Goal: Transaction & Acquisition: Book appointment/travel/reservation

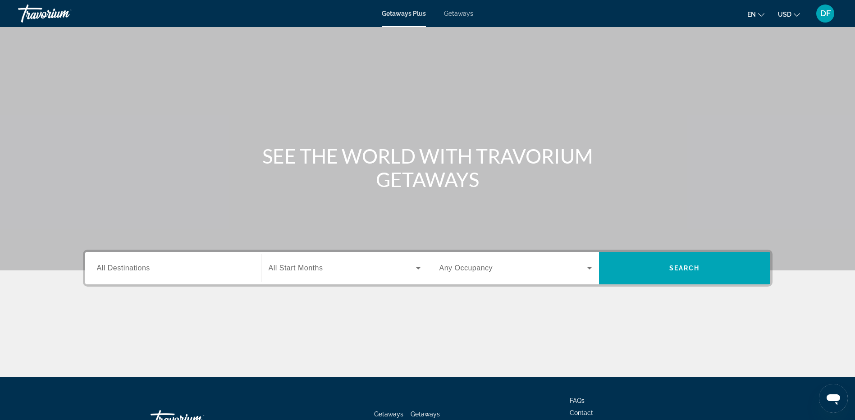
click at [134, 273] on div "Search widget" at bounding box center [173, 268] width 152 height 26
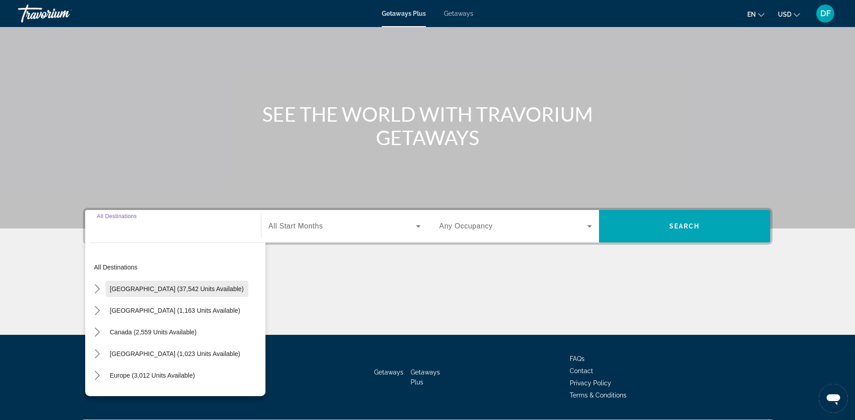
scroll to position [67, 0]
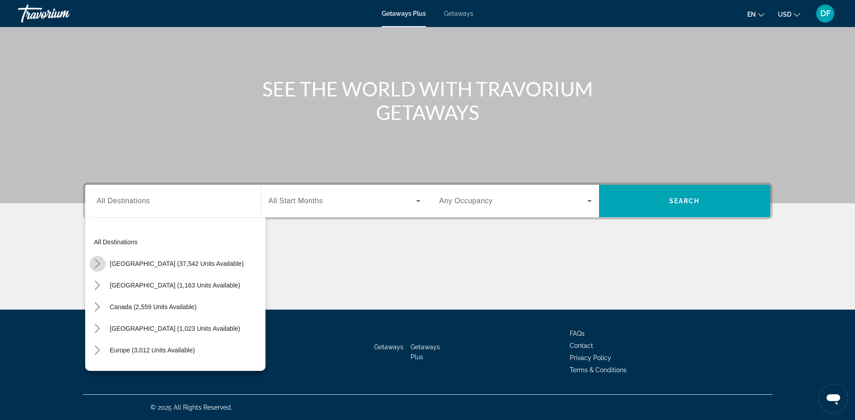
click at [99, 264] on icon "Toggle United States (37,542 units available) submenu" at bounding box center [97, 263] width 5 height 9
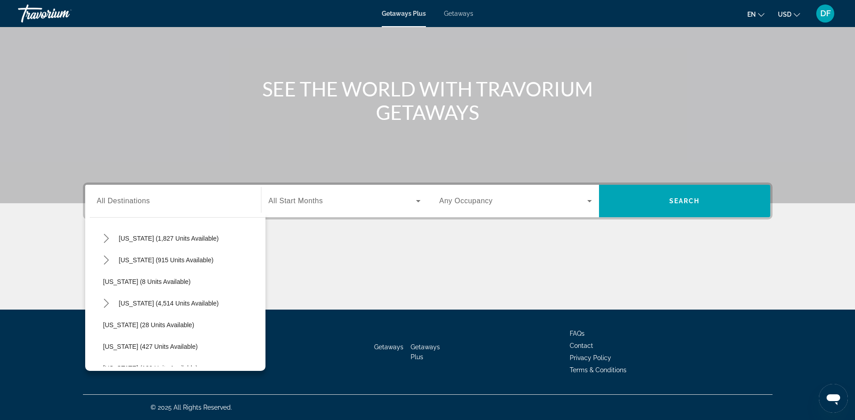
scroll to position [116, 0]
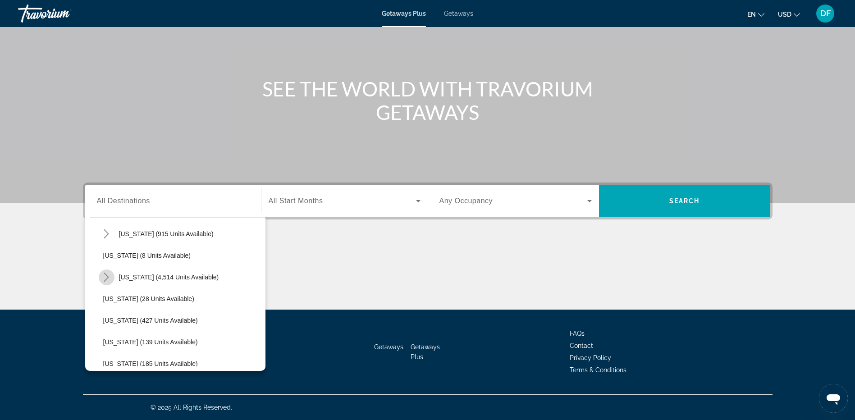
click at [108, 278] on icon "Toggle Florida (4,514 units available) submenu" at bounding box center [106, 277] width 5 height 9
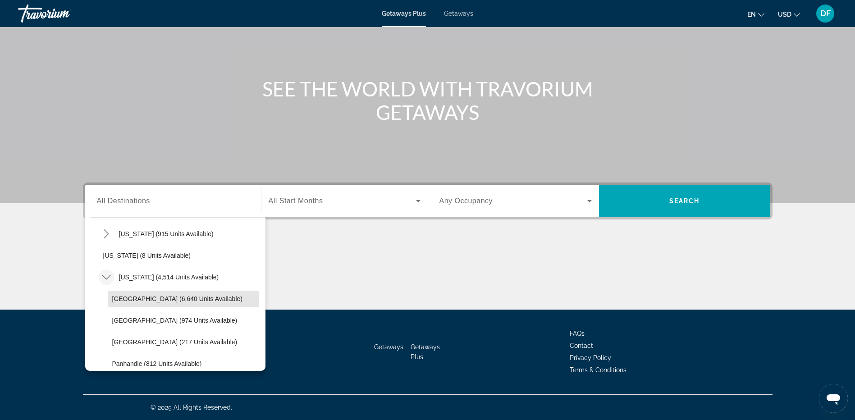
click at [116, 295] on span "Orlando & Disney Area (6,640 units available)" at bounding box center [177, 298] width 130 height 7
type input "**********"
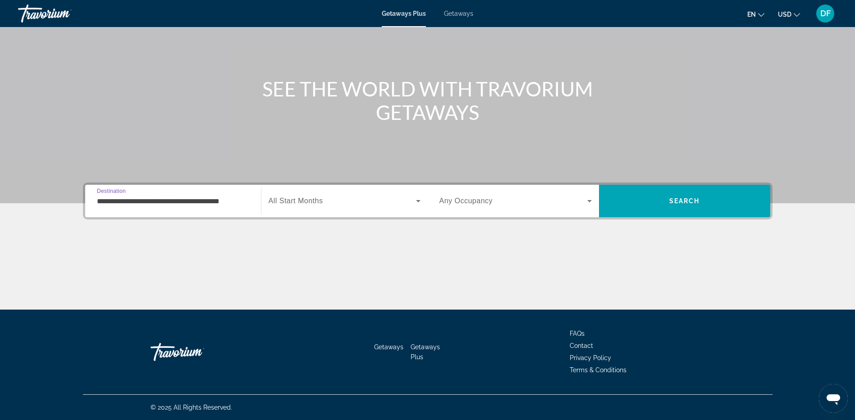
click at [114, 284] on div "Main content" at bounding box center [427, 276] width 689 height 68
click at [414, 198] on icon "Search widget" at bounding box center [418, 201] width 11 height 11
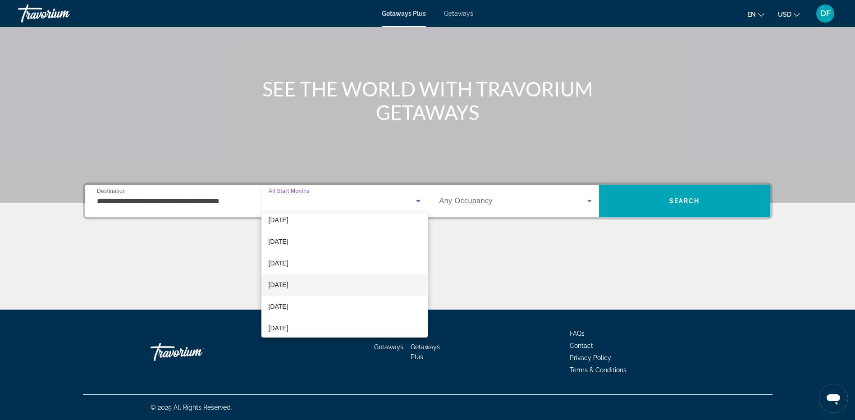
scroll to position [45, 0]
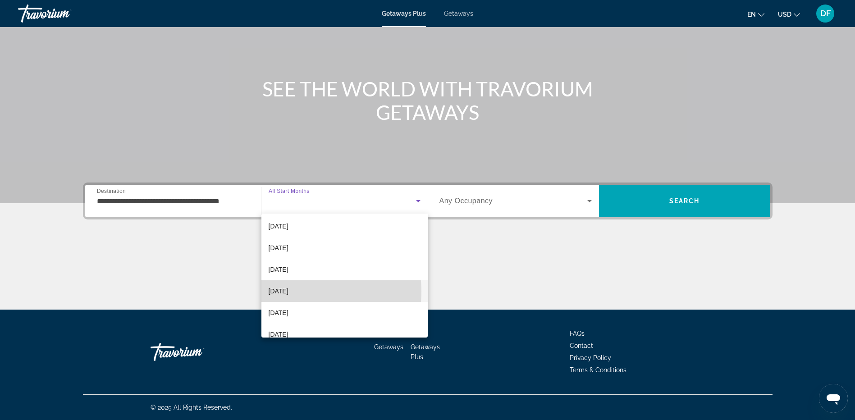
click at [288, 291] on span "February 2026" at bounding box center [279, 291] width 20 height 11
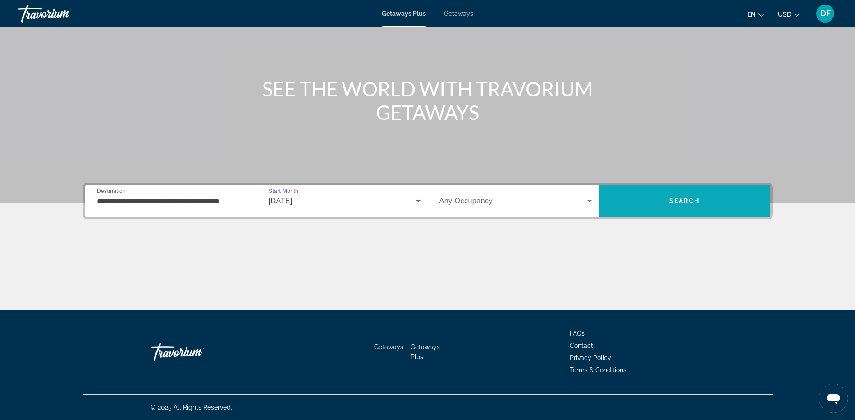
click at [681, 200] on span "Search" at bounding box center [684, 200] width 31 height 7
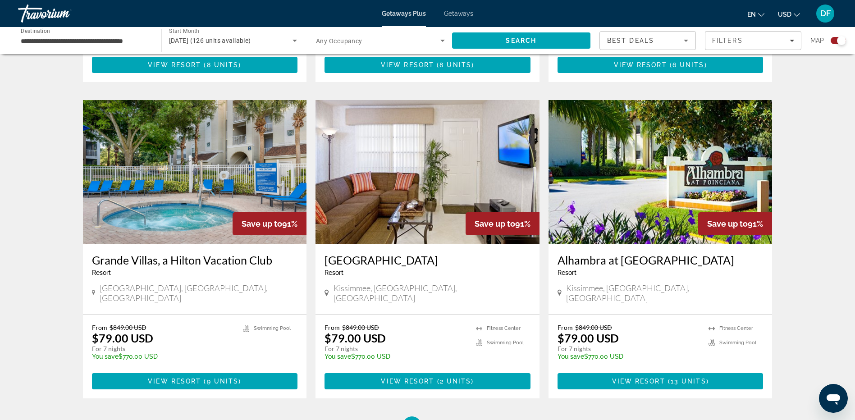
scroll to position [1262, 0]
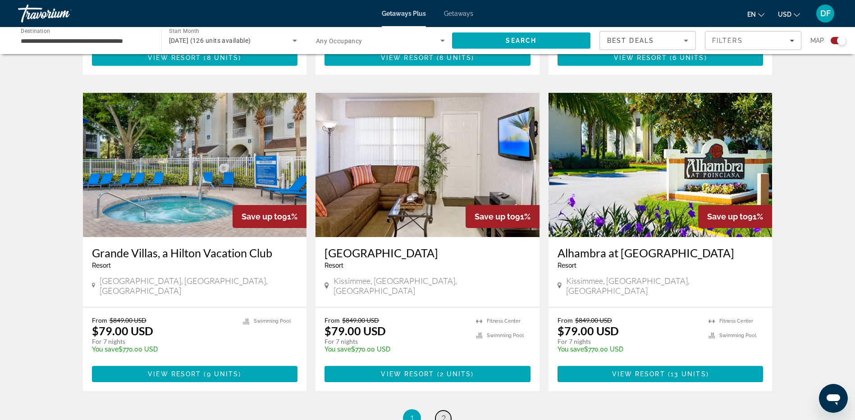
click at [444, 413] on span "2" at bounding box center [443, 418] width 5 height 10
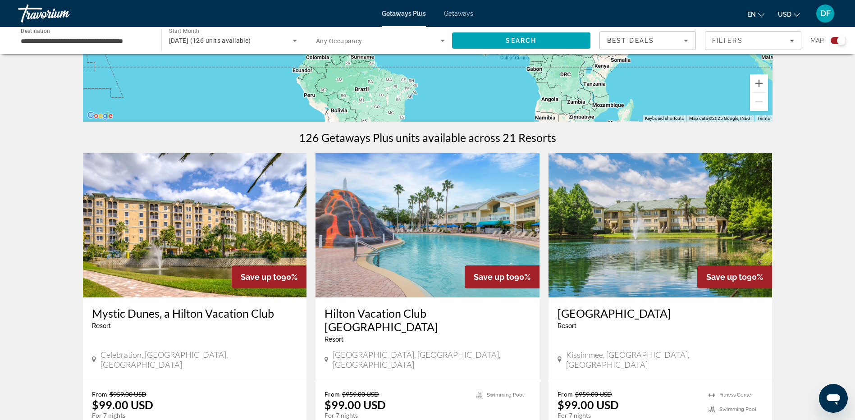
scroll to position [225, 0]
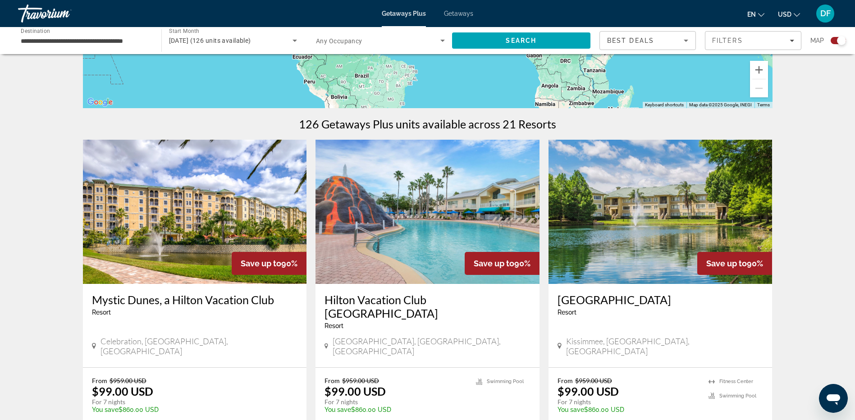
click at [207, 214] on img "Main content" at bounding box center [195, 212] width 224 height 144
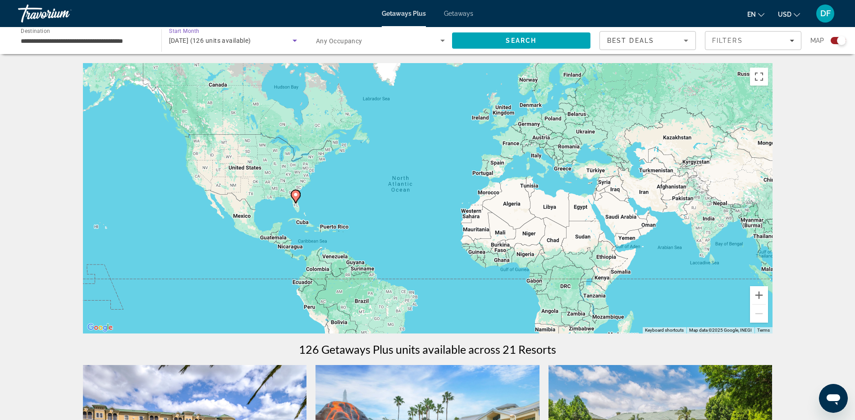
click at [294, 41] on icon "Search widget" at bounding box center [294, 41] width 5 height 2
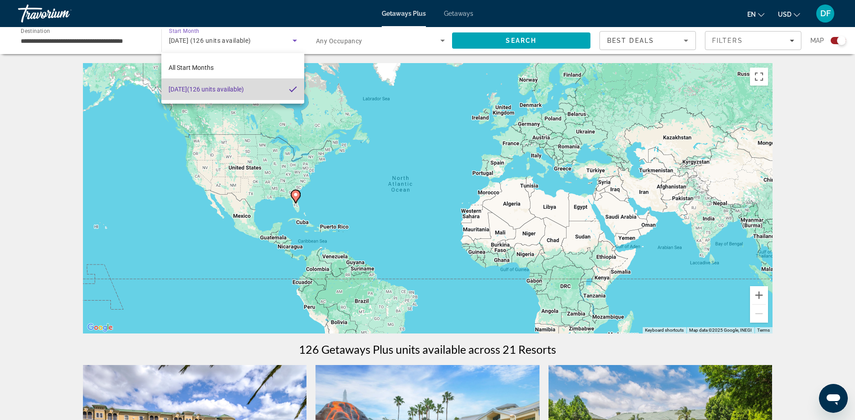
click at [291, 87] on mat-pseudo-checkbox at bounding box center [293, 89] width 8 height 8
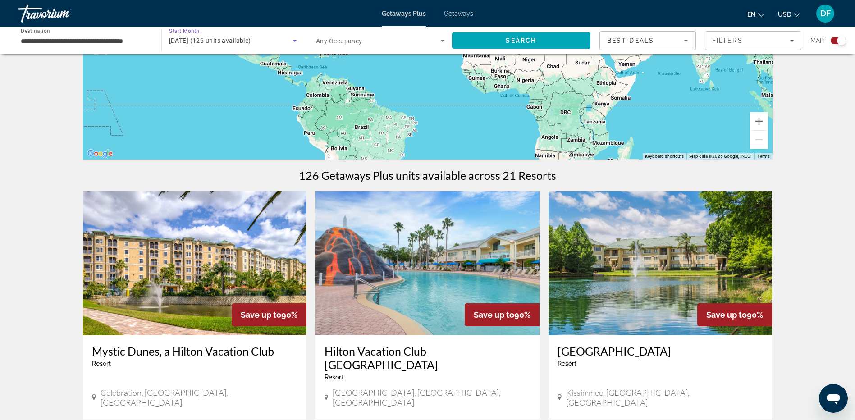
scroll to position [270, 0]
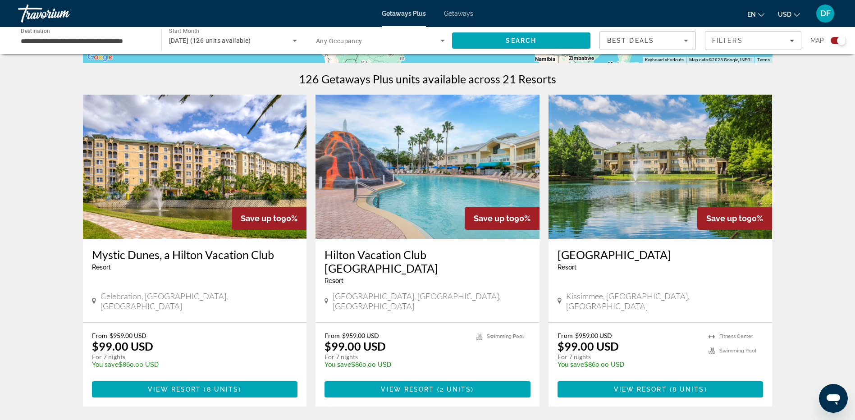
click at [442, 206] on img "Main content" at bounding box center [427, 167] width 224 height 144
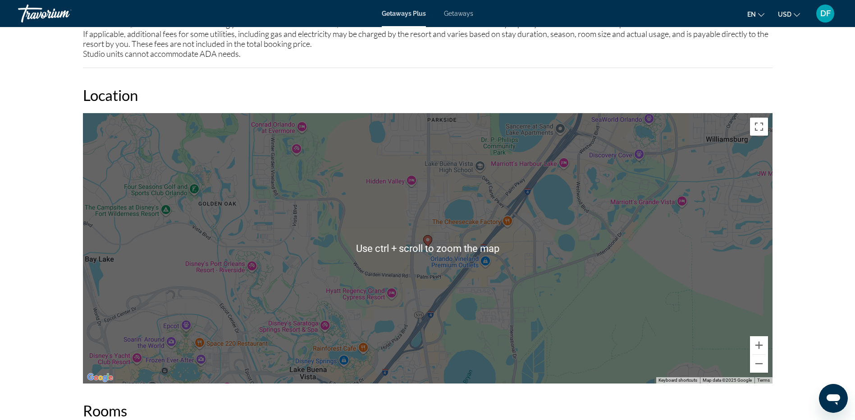
scroll to position [1216, 0]
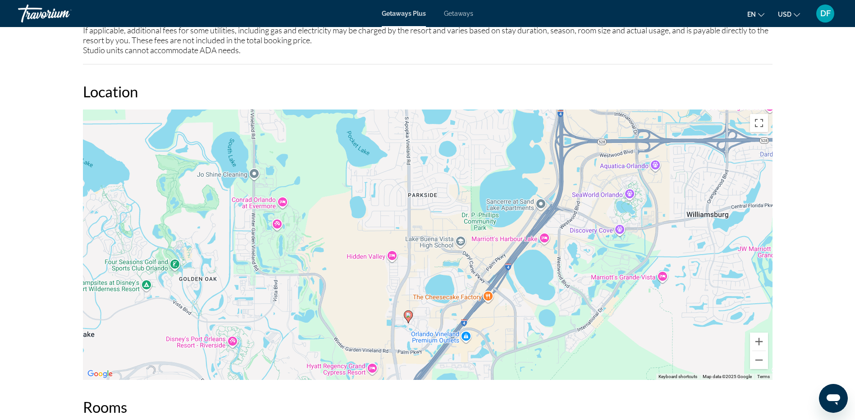
drag, startPoint x: 383, startPoint y: 269, endPoint x: 376, endPoint y: 329, distance: 59.9
click at [367, 342] on div "To activate drag with keyboard, press Alt + Enter. Once in keyboard drag state,…" at bounding box center [427, 244] width 689 height 270
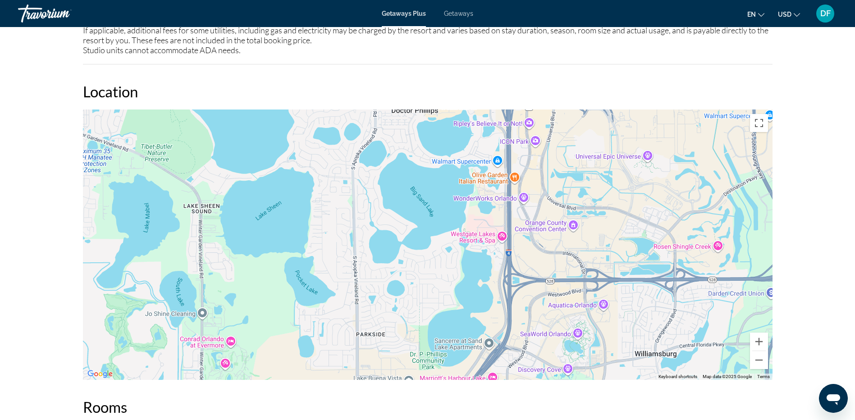
drag, startPoint x: 501, startPoint y: 204, endPoint x: 431, endPoint y: 358, distance: 169.1
click at [434, 369] on div "To activate drag with keyboard, press Alt + Enter. Once in keyboard drag state,…" at bounding box center [427, 244] width 689 height 270
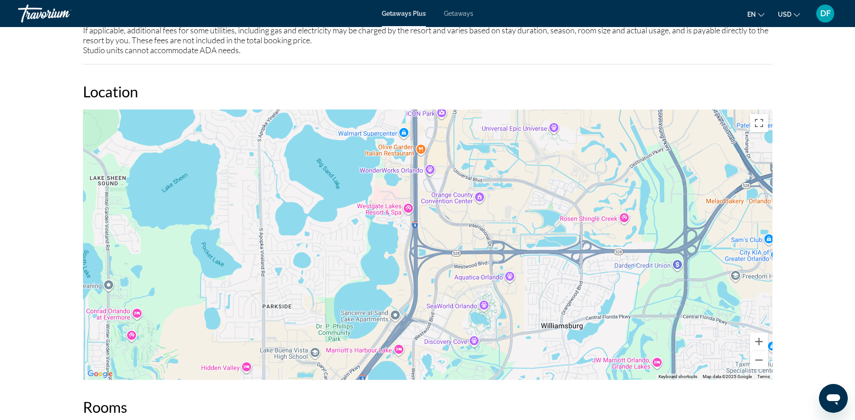
drag, startPoint x: 508, startPoint y: 201, endPoint x: 414, endPoint y: 176, distance: 96.7
click at [414, 176] on div "Main content" at bounding box center [427, 244] width 689 height 270
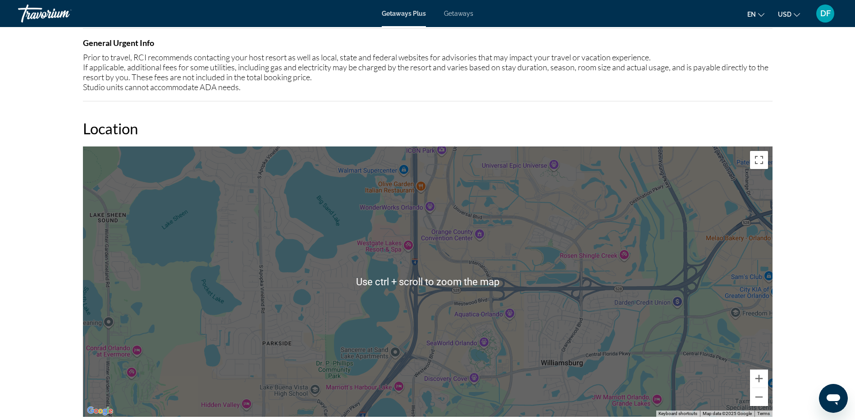
scroll to position [1171, 0]
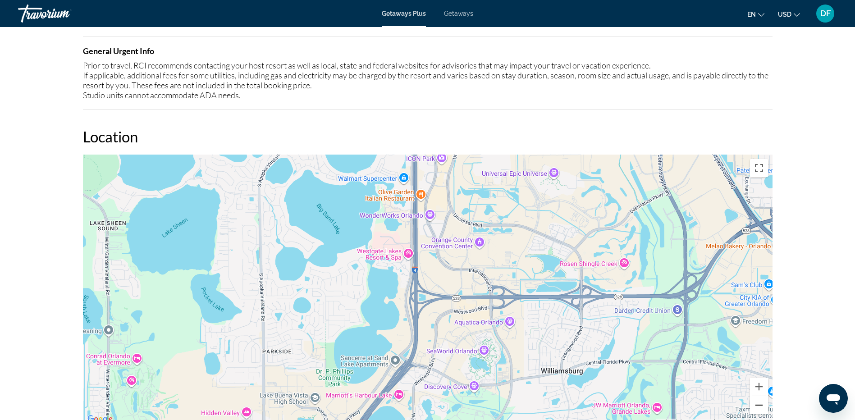
click at [761, 408] on button "Zoom out" at bounding box center [759, 405] width 18 height 18
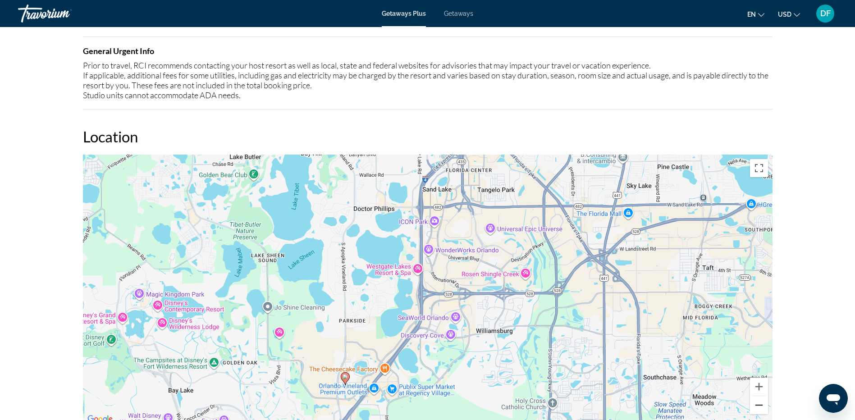
click at [759, 403] on button "Zoom out" at bounding box center [759, 405] width 18 height 18
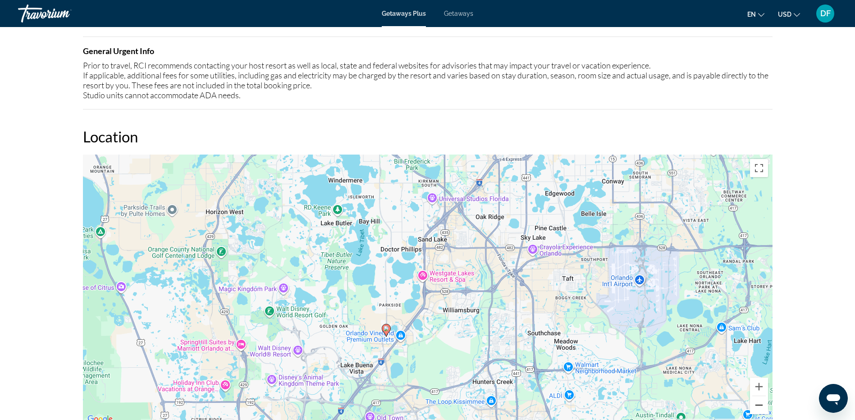
click at [759, 403] on button "Zoom out" at bounding box center [759, 405] width 18 height 18
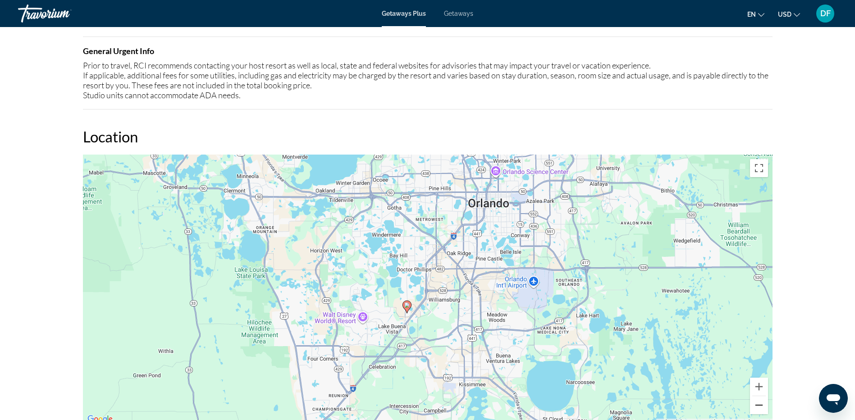
click at [760, 404] on button "Zoom out" at bounding box center [759, 405] width 18 height 18
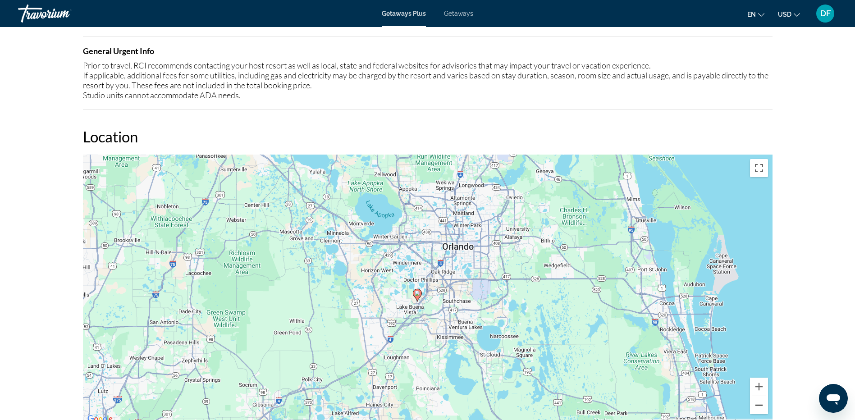
click at [760, 405] on button "Zoom out" at bounding box center [759, 405] width 18 height 18
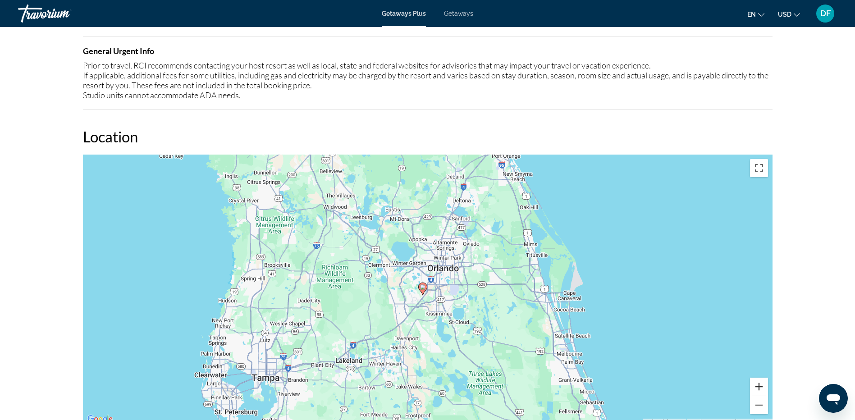
click at [756, 383] on button "Zoom in" at bounding box center [759, 387] width 18 height 18
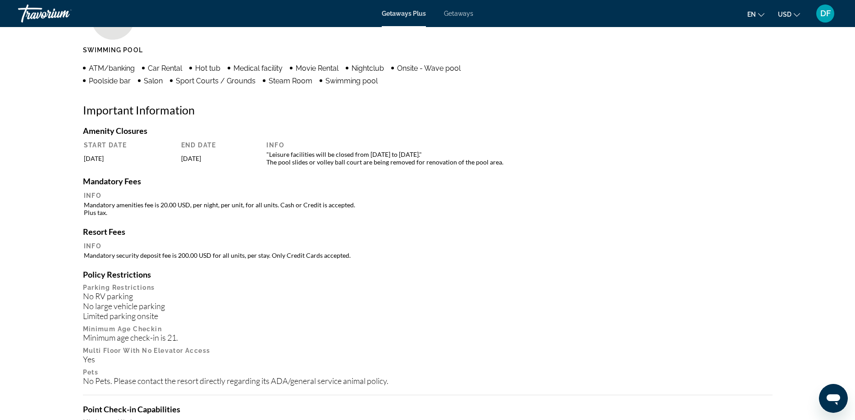
scroll to position [676, 0]
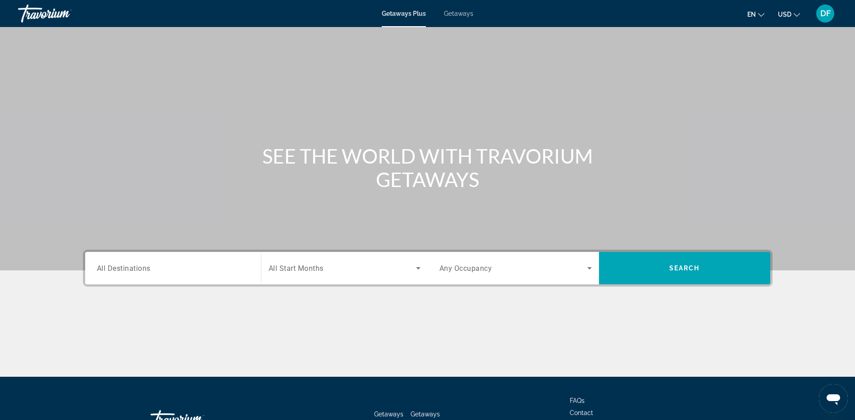
click at [454, 15] on span "Getaways" at bounding box center [458, 13] width 29 height 7
click at [201, 272] on input "Destination All Destinations" at bounding box center [173, 268] width 152 height 11
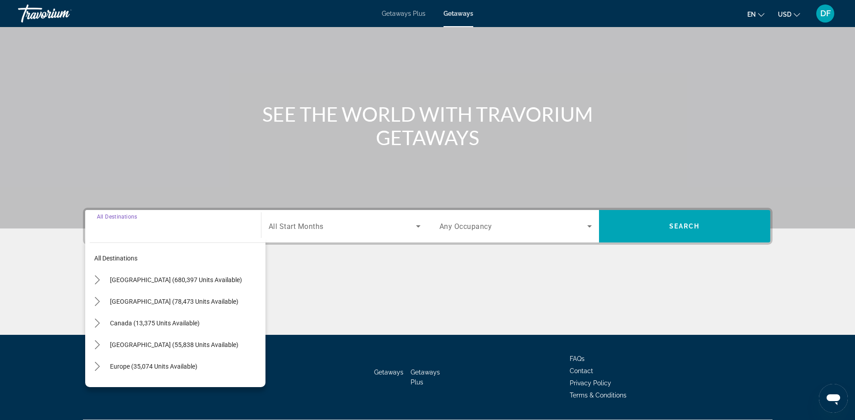
scroll to position [67, 0]
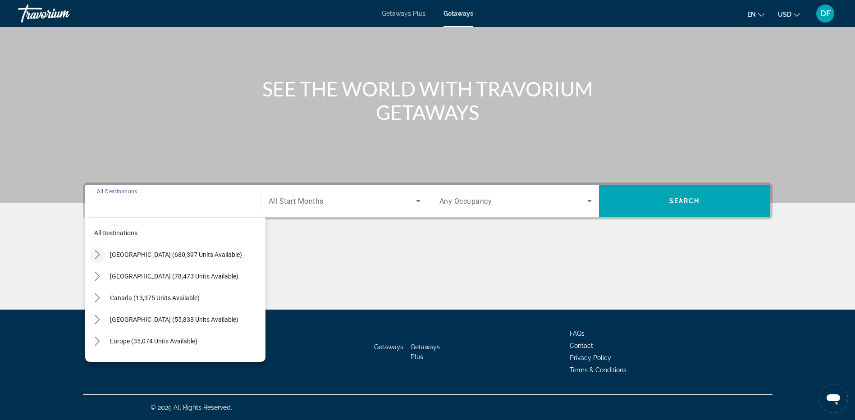
click at [98, 253] on icon "Toggle United States (680,397 units available) submenu" at bounding box center [97, 254] width 5 height 9
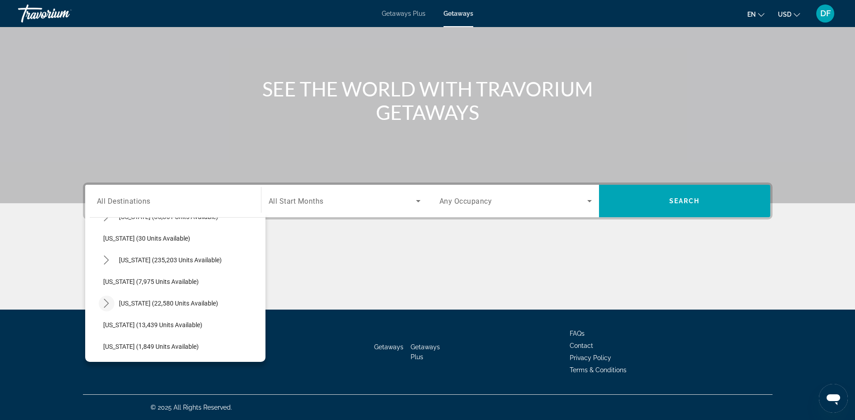
scroll to position [116, 0]
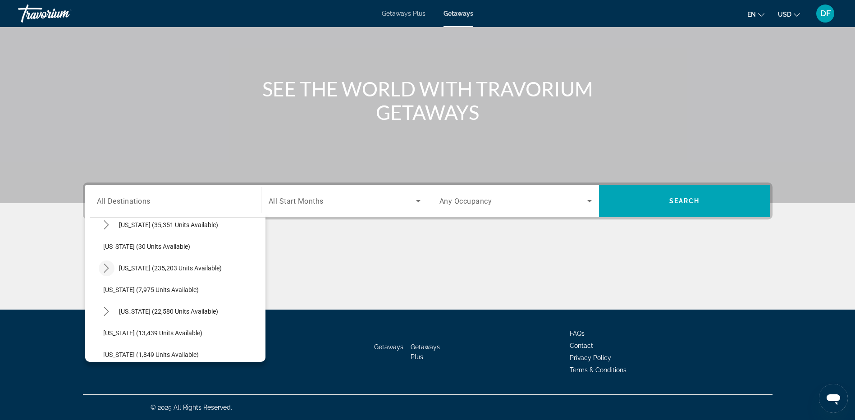
click at [108, 266] on icon "Toggle Florida (235,203 units available) submenu" at bounding box center [106, 268] width 9 height 9
click at [121, 291] on span "Orlando & Disney Area (96,887 units available)" at bounding box center [177, 289] width 130 height 7
type input "**********"
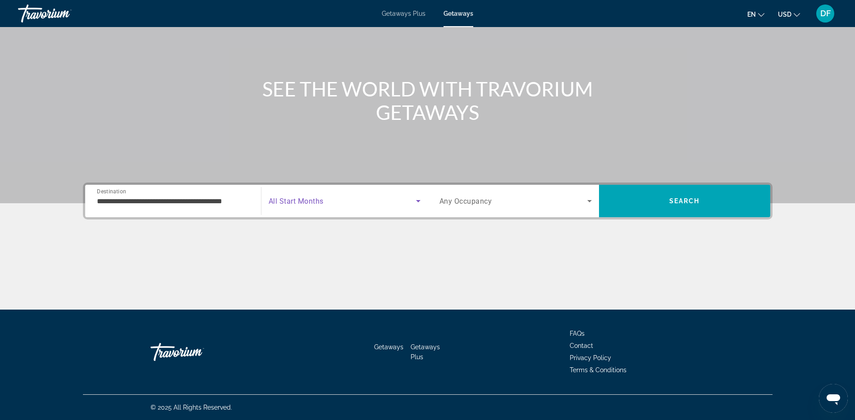
click at [419, 202] on icon "Search widget" at bounding box center [418, 201] width 11 height 11
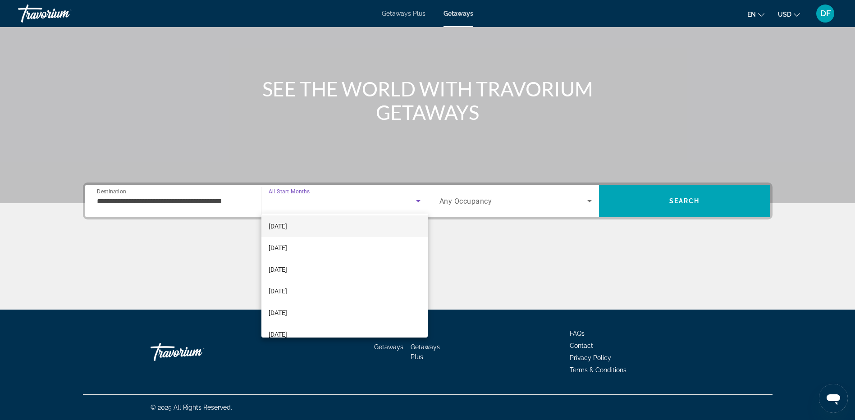
scroll to position [90, 0]
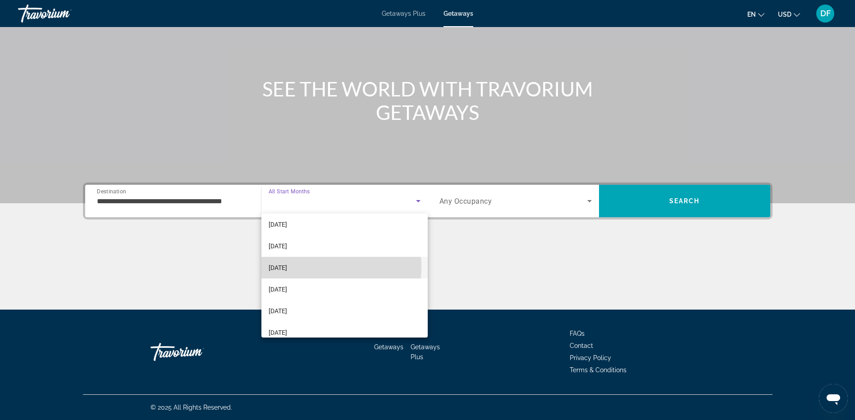
click at [287, 267] on span "March 2026" at bounding box center [278, 267] width 18 height 11
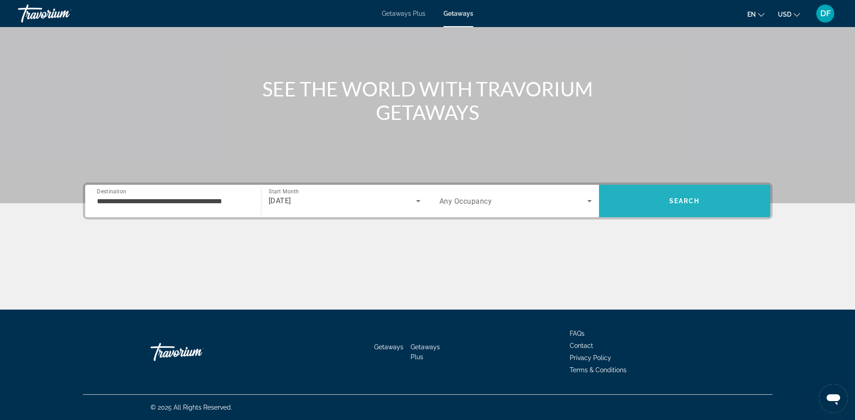
click at [665, 200] on span "Search" at bounding box center [684, 201] width 171 height 22
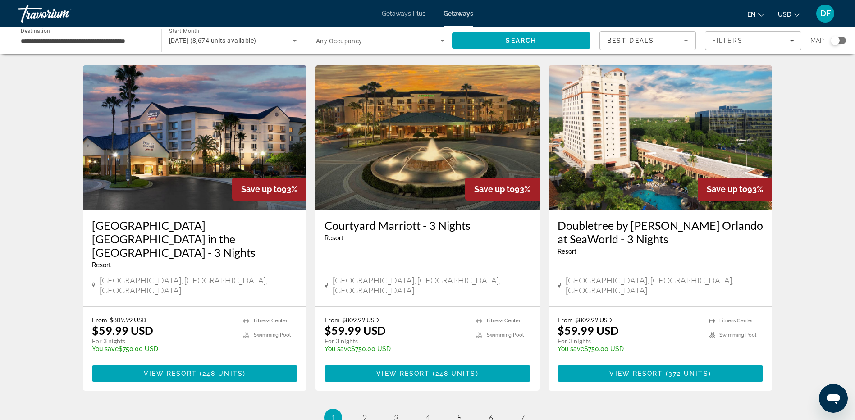
scroll to position [1092, 0]
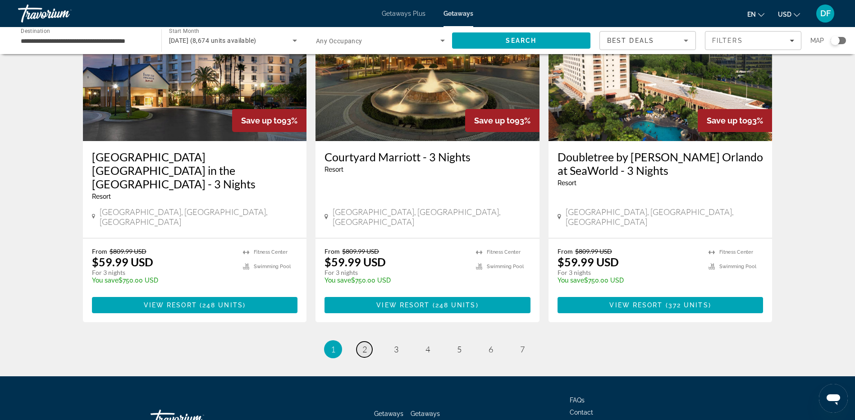
click at [364, 344] on span "2" at bounding box center [364, 349] width 5 height 10
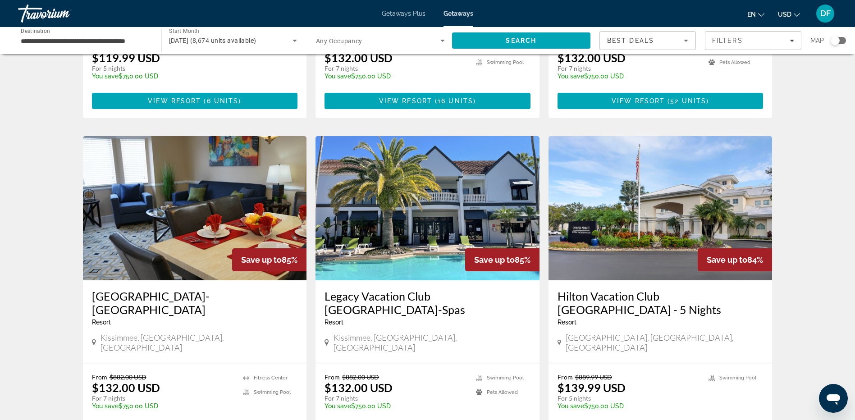
scroll to position [315, 0]
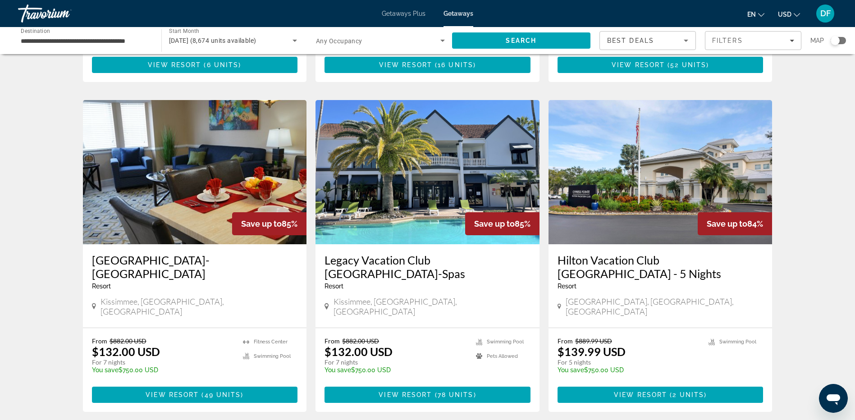
click at [416, 213] on img "Main content" at bounding box center [427, 172] width 224 height 144
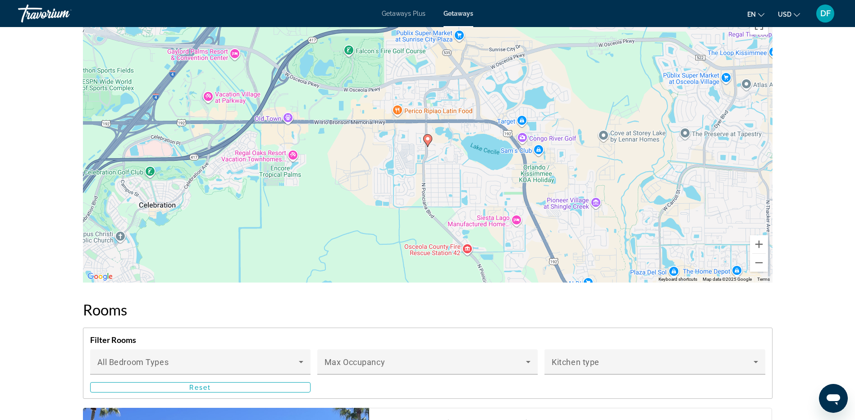
scroll to position [1352, 0]
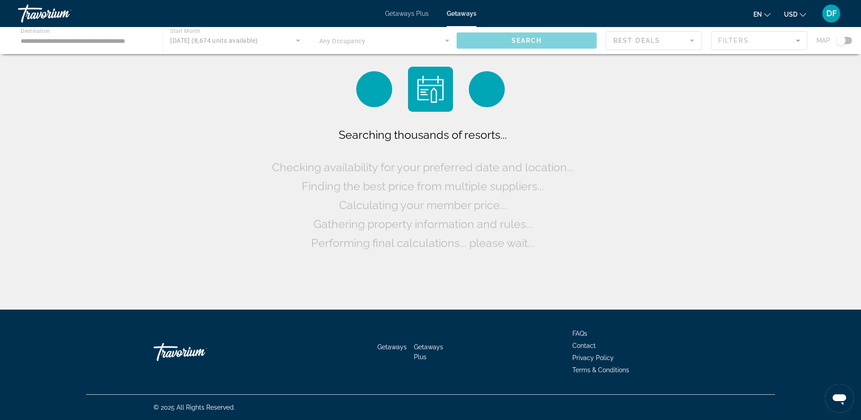
click at [410, 13] on span "Getaways Plus" at bounding box center [407, 13] width 44 height 7
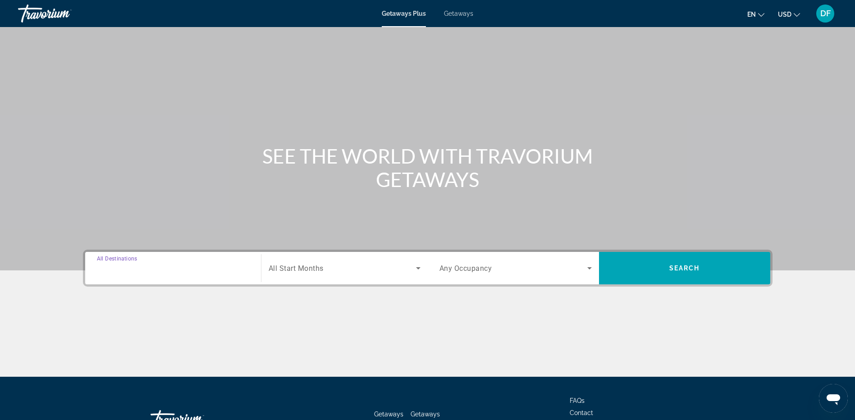
click at [164, 273] on input "Destination All Destinations" at bounding box center [173, 268] width 152 height 11
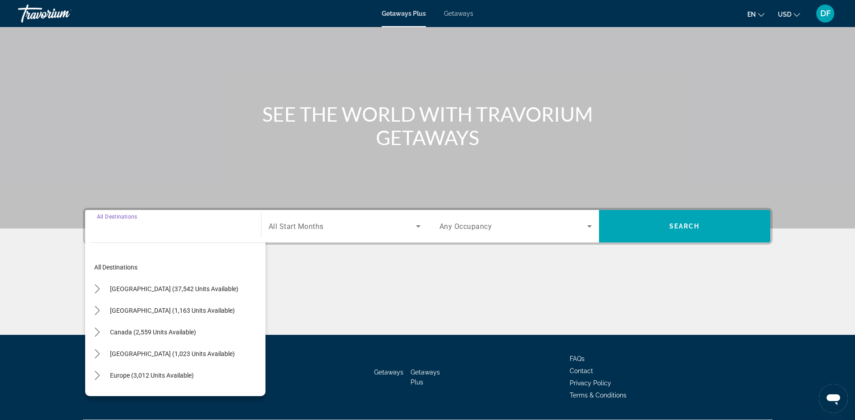
scroll to position [67, 0]
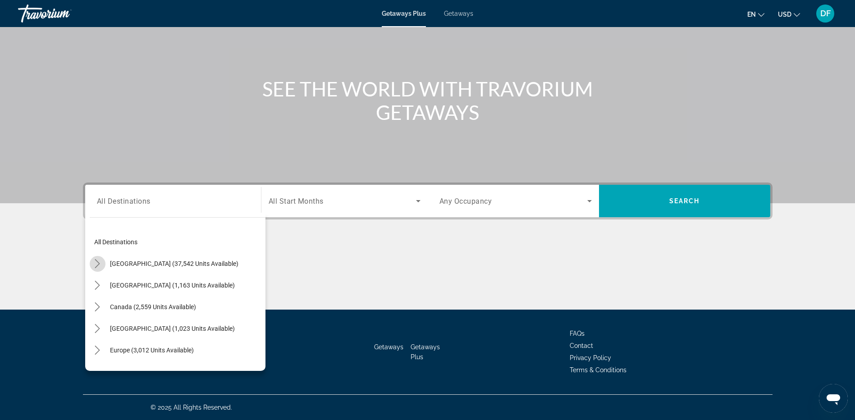
click at [96, 264] on icon "Toggle United States (37,542 units available) submenu" at bounding box center [97, 263] width 9 height 9
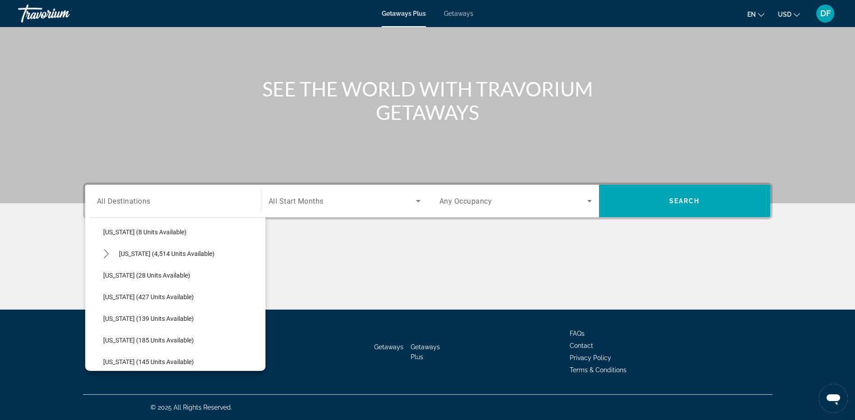
scroll to position [116, 0]
click at [105, 275] on icon "Toggle Florida (4,514 units available) submenu" at bounding box center [106, 277] width 9 height 9
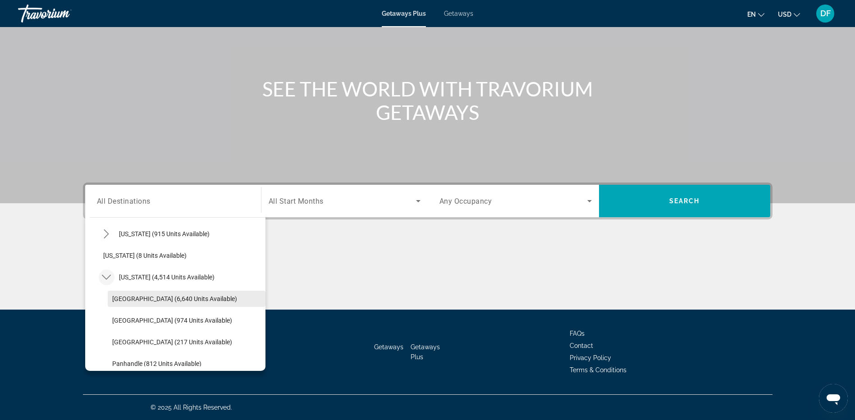
click at [124, 296] on span "Orlando & Disney Area (6,640 units available)" at bounding box center [174, 298] width 125 height 7
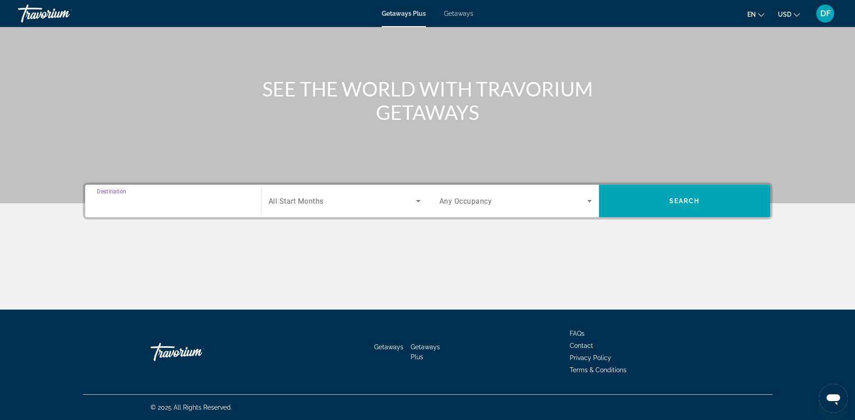
type input "**********"
click at [421, 201] on icon "Search widget" at bounding box center [418, 201] width 11 height 11
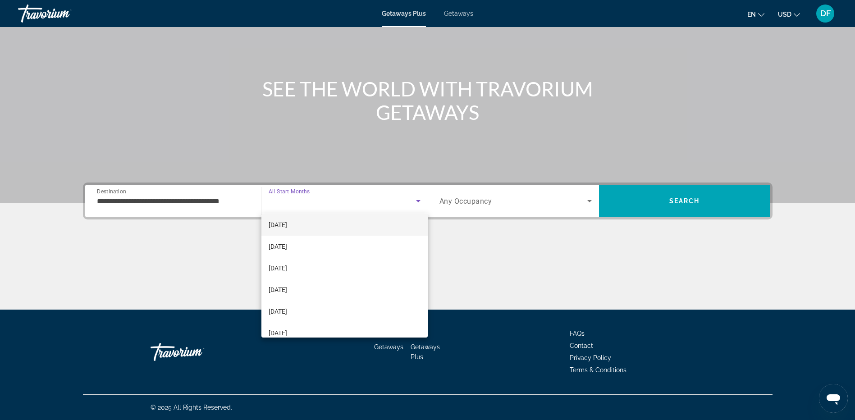
scroll to position [90, 0]
click at [287, 247] on span "February 2026" at bounding box center [278, 246] width 18 height 11
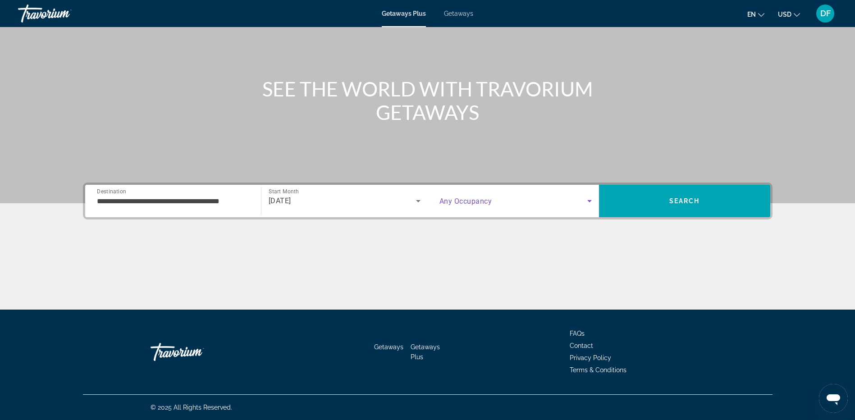
click at [588, 201] on icon "Search widget" at bounding box center [589, 201] width 11 height 11
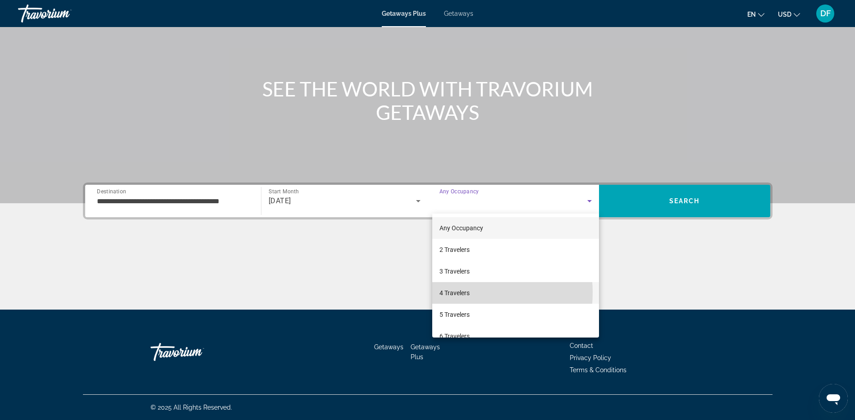
click at [460, 292] on span "4 Travelers" at bounding box center [454, 292] width 30 height 11
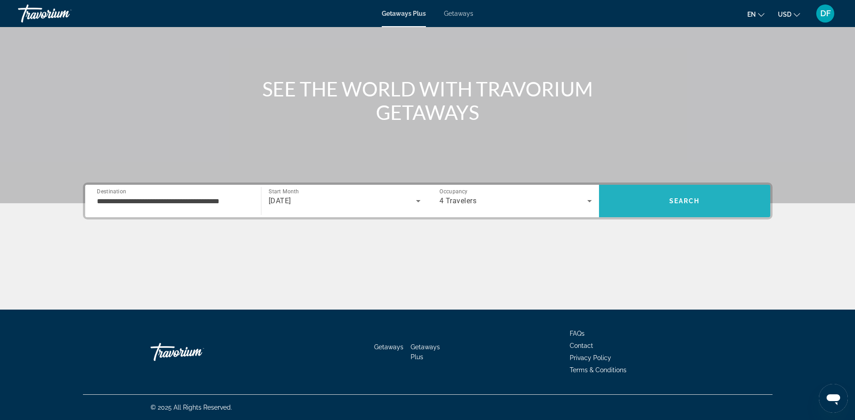
click at [688, 201] on span "Search" at bounding box center [684, 200] width 31 height 7
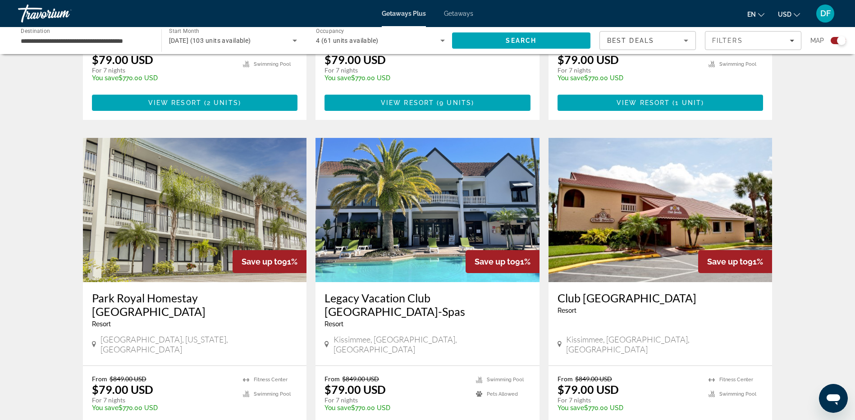
scroll to position [586, 0]
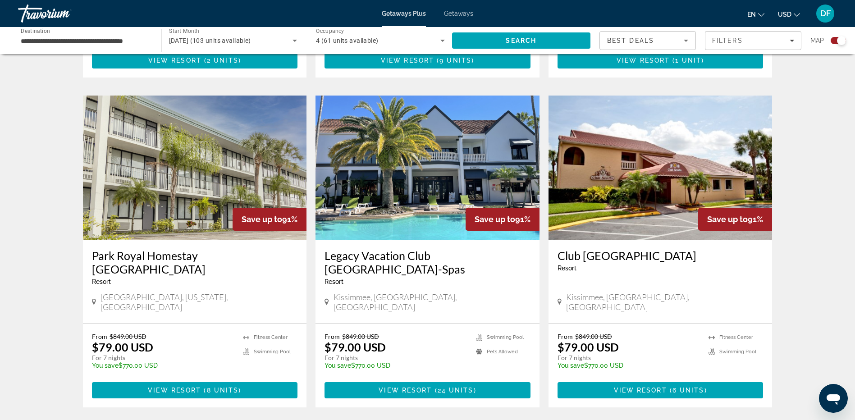
click at [642, 200] on img "Main content" at bounding box center [660, 168] width 224 height 144
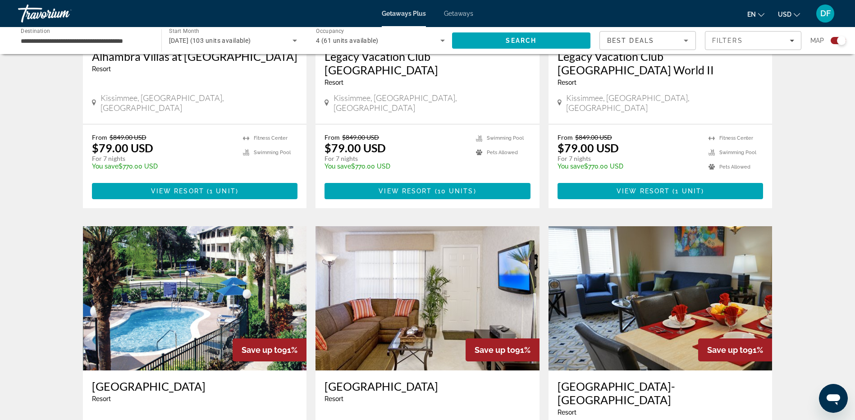
scroll to position [1126, 0]
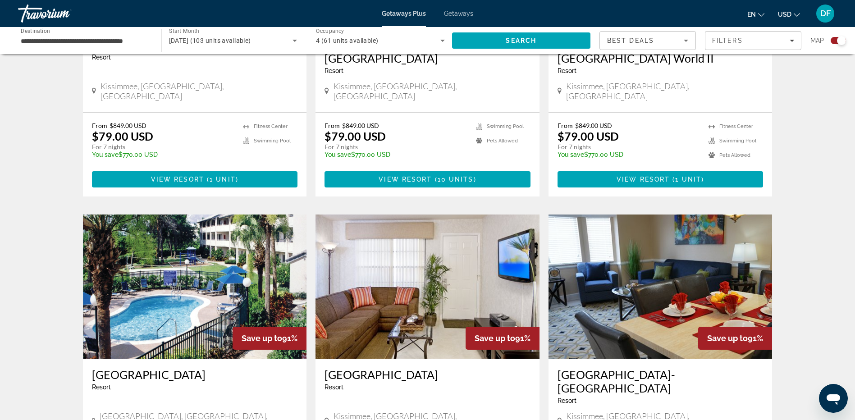
click at [252, 249] on img "Main content" at bounding box center [195, 286] width 224 height 144
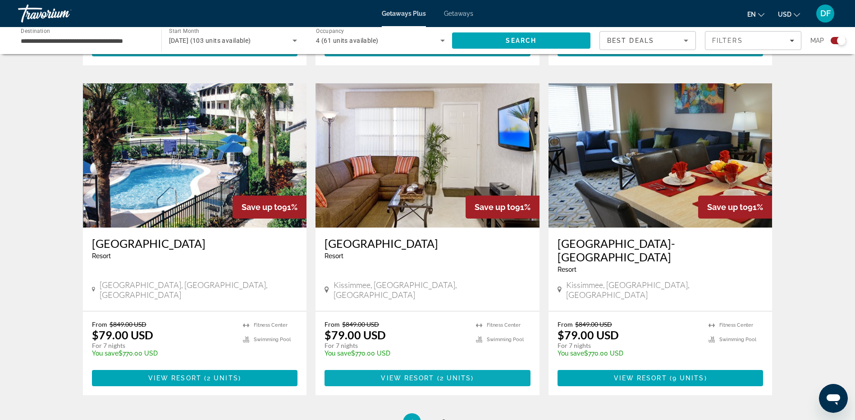
scroll to position [1262, 0]
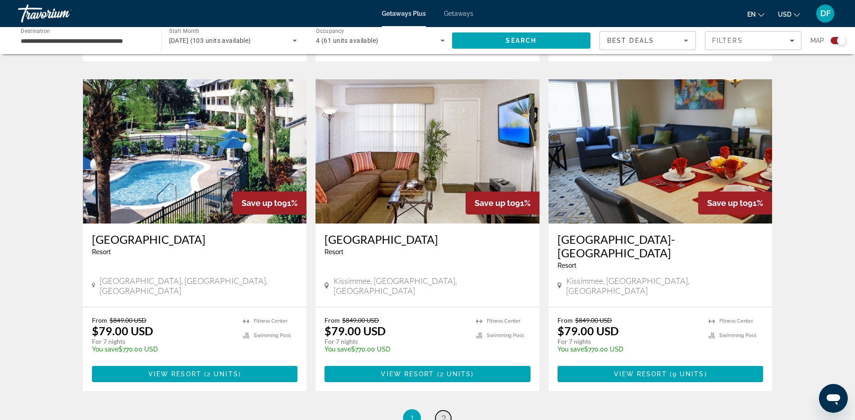
click at [441, 413] on span "2" at bounding box center [443, 418] width 5 height 10
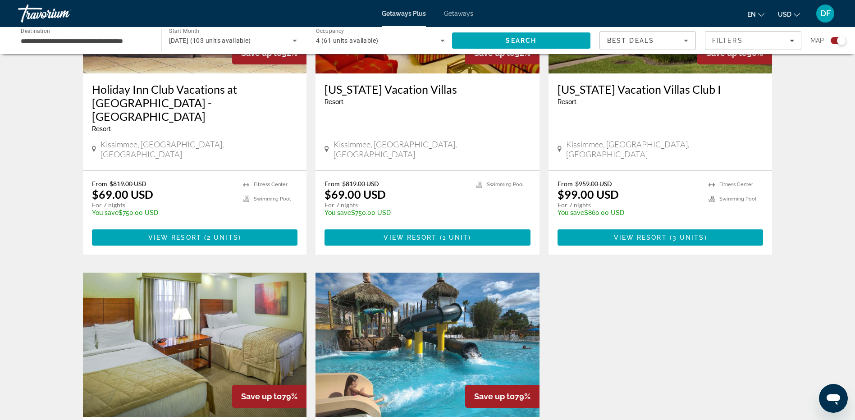
scroll to position [766, 0]
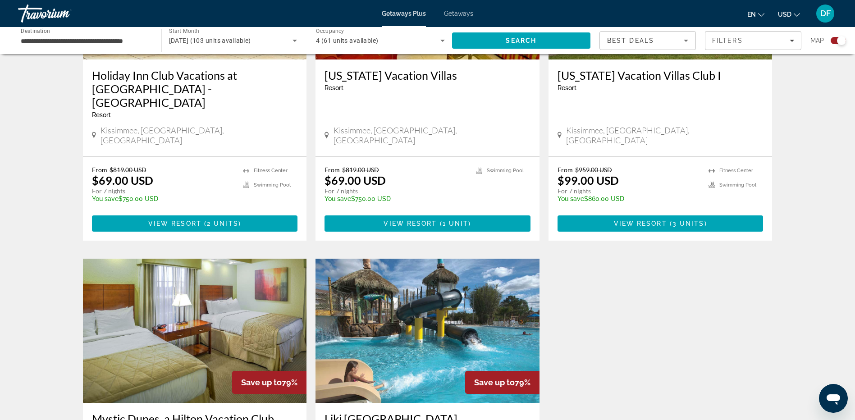
click at [426, 314] on img "Main content" at bounding box center [427, 331] width 224 height 144
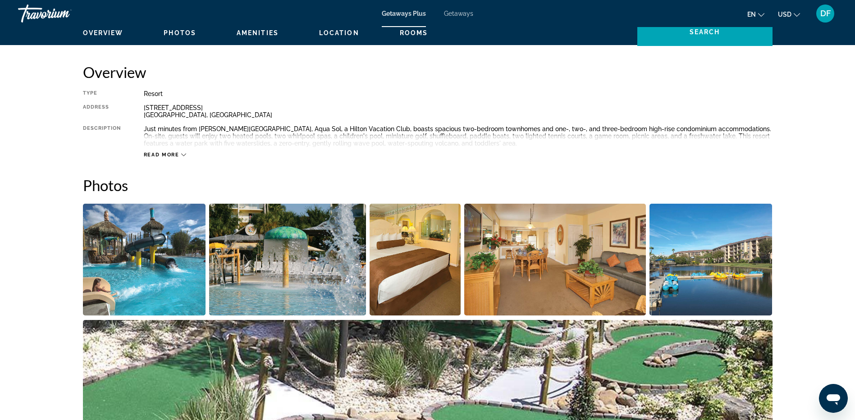
scroll to position [179, 0]
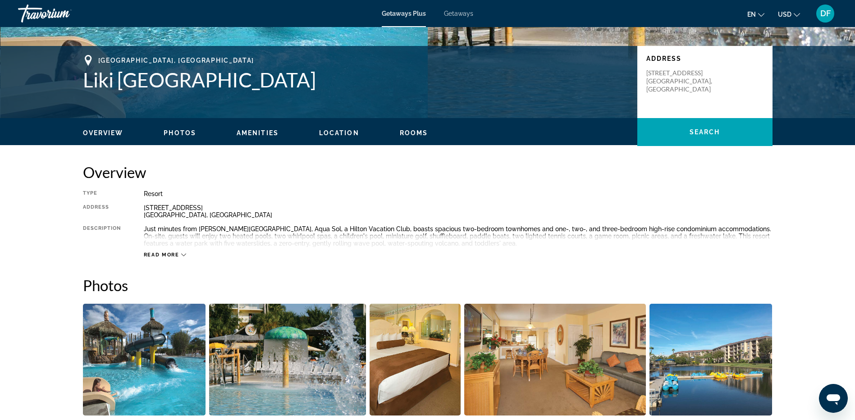
click at [460, 13] on span "Getaways" at bounding box center [458, 13] width 29 height 7
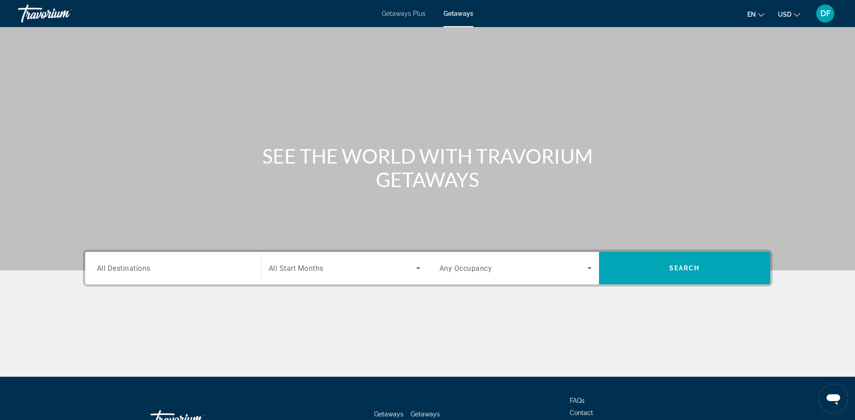
click at [406, 17] on span "Getaways Plus" at bounding box center [404, 13] width 44 height 7
click at [124, 271] on span "All Destinations" at bounding box center [124, 268] width 54 height 9
click at [124, 271] on input "Destination All Destinations" at bounding box center [173, 268] width 152 height 11
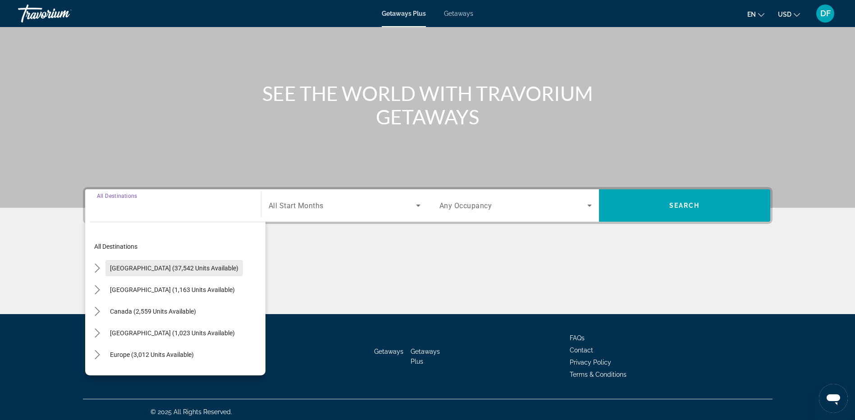
scroll to position [67, 0]
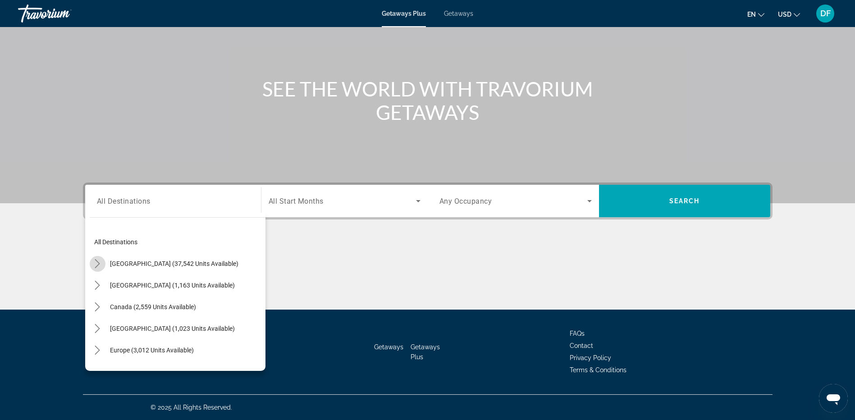
click at [98, 263] on icon "Toggle United States (37,542 units available) submenu" at bounding box center [97, 263] width 9 height 9
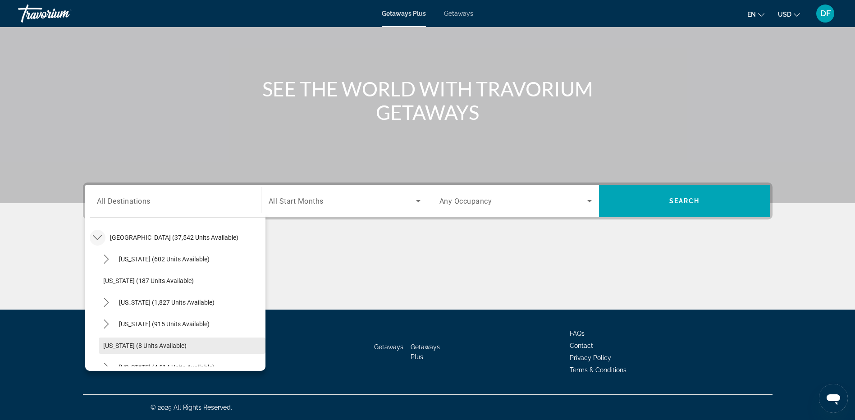
scroll to position [71, 0]
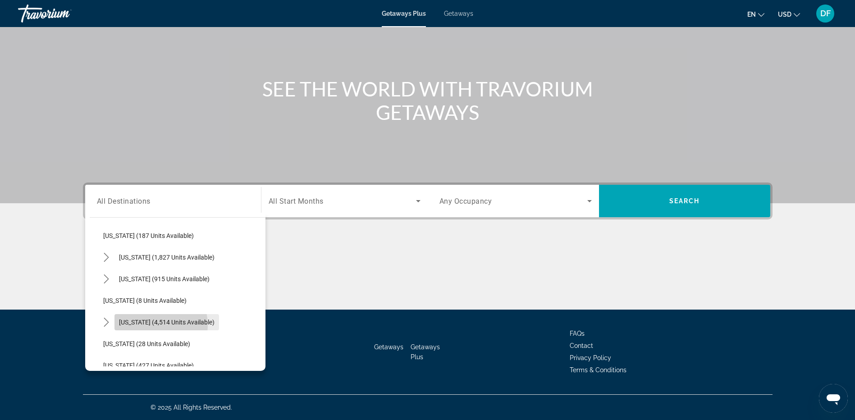
click at [138, 326] on span "Select destination: Florida (4,514 units available)" at bounding box center [166, 322] width 105 height 22
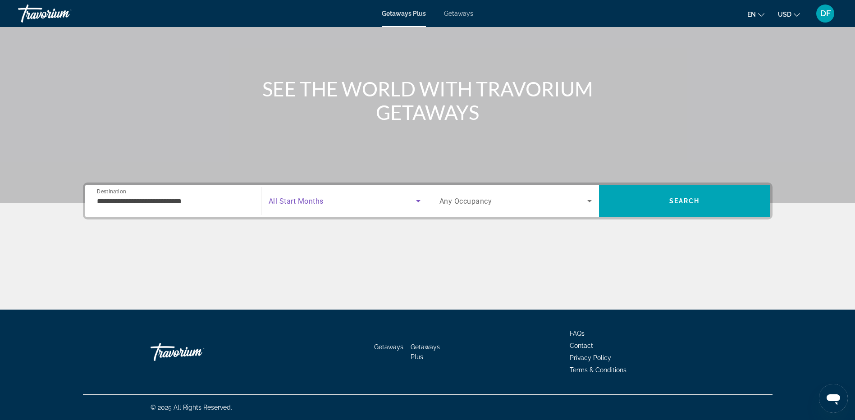
click at [419, 201] on icon "Search widget" at bounding box center [418, 201] width 5 height 2
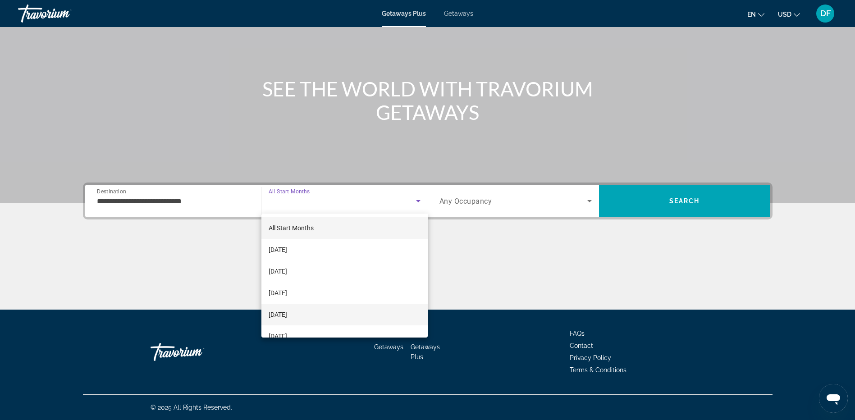
scroll to position [45, 0]
click at [455, 251] on div at bounding box center [427, 210] width 855 height 420
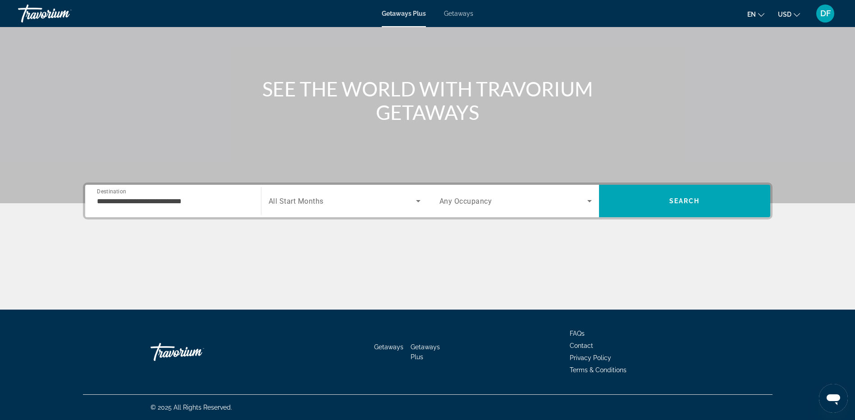
click at [109, 200] on input "**********" at bounding box center [173, 201] width 152 height 11
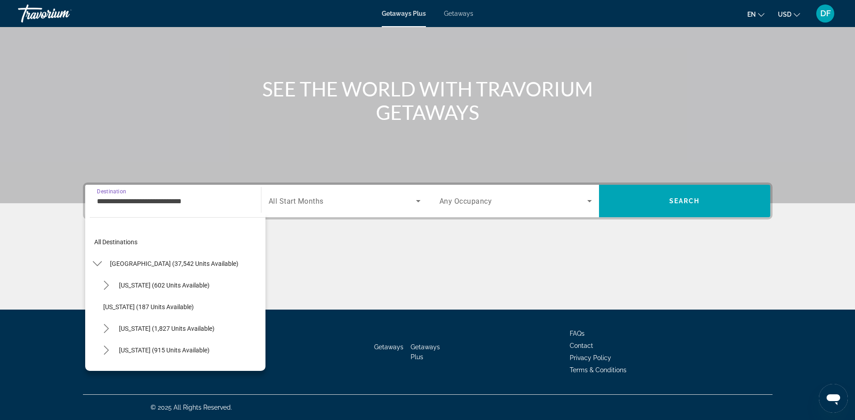
scroll to position [97, 0]
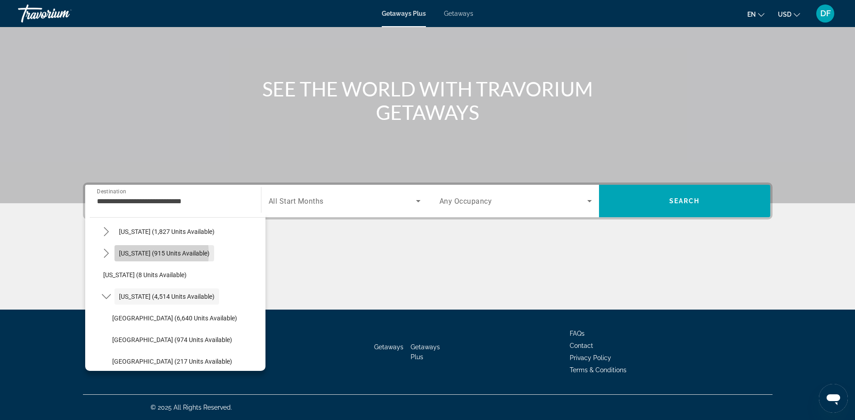
click at [122, 254] on span "Colorado (915 units available)" at bounding box center [164, 253] width 91 height 7
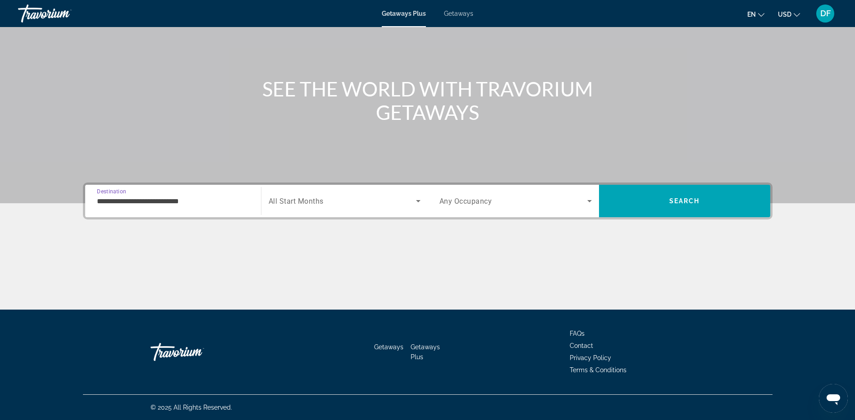
click at [120, 201] on input "**********" at bounding box center [173, 201] width 152 height 11
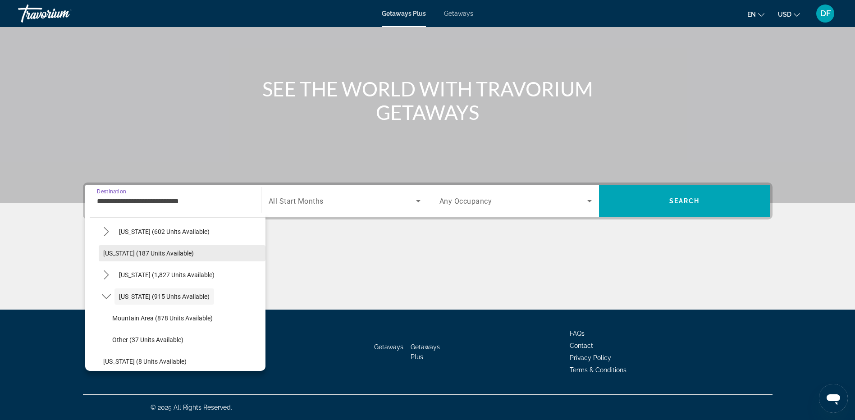
scroll to position [0, 0]
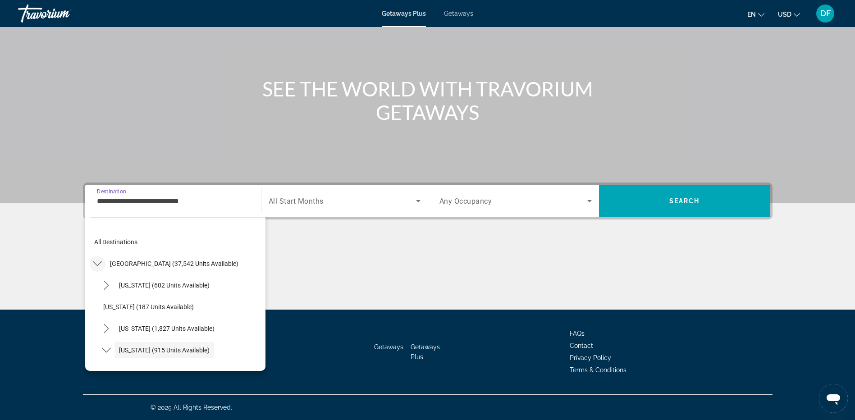
click at [100, 264] on icon "Toggle United States (37,542 units available) submenu" at bounding box center [97, 263] width 9 height 9
click at [99, 264] on icon "Toggle United States (37,542 units available) submenu" at bounding box center [97, 263] width 5 height 9
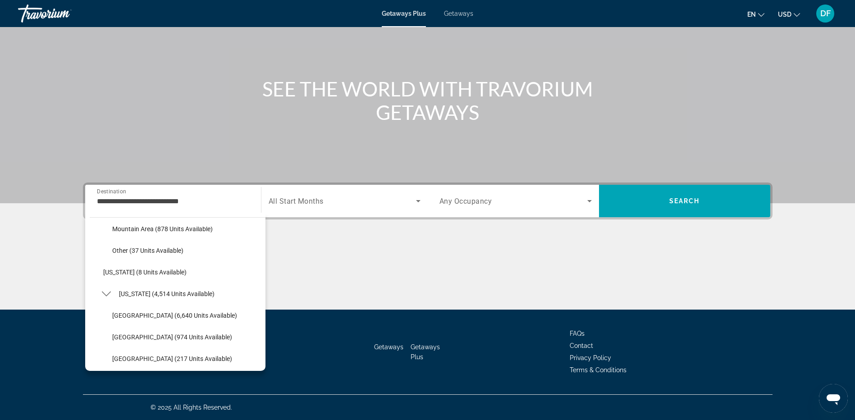
scroll to position [135, 0]
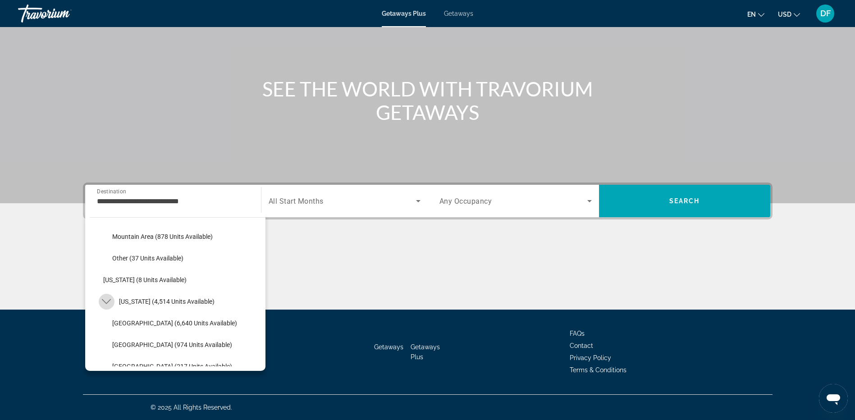
click at [106, 303] on icon "Toggle Florida (4,514 units available) submenu" at bounding box center [106, 301] width 9 height 5
click at [109, 303] on icon "Toggle Florida (4,514 units available) submenu" at bounding box center [106, 301] width 9 height 9
click at [121, 320] on span "Orlando & Disney Area (6,640 units available)" at bounding box center [174, 322] width 125 height 7
type input "**********"
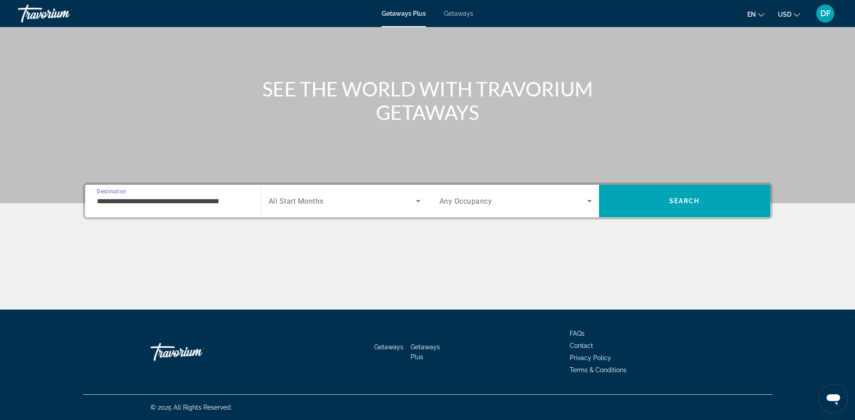
click at [419, 202] on icon "Search widget" at bounding box center [418, 201] width 11 height 11
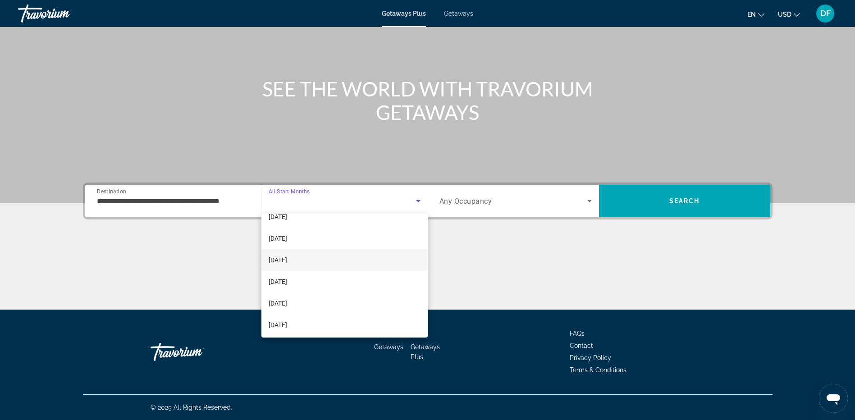
scroll to position [90, 0]
click at [287, 246] on span "February 2026" at bounding box center [278, 246] width 18 height 11
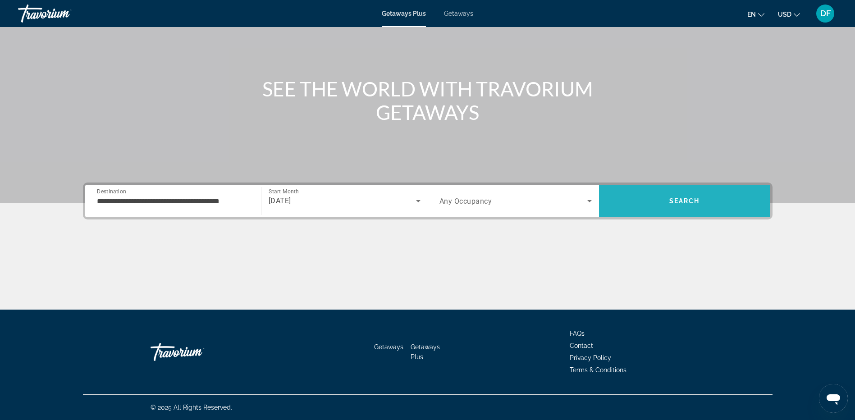
click at [677, 197] on span "Search" at bounding box center [684, 200] width 31 height 7
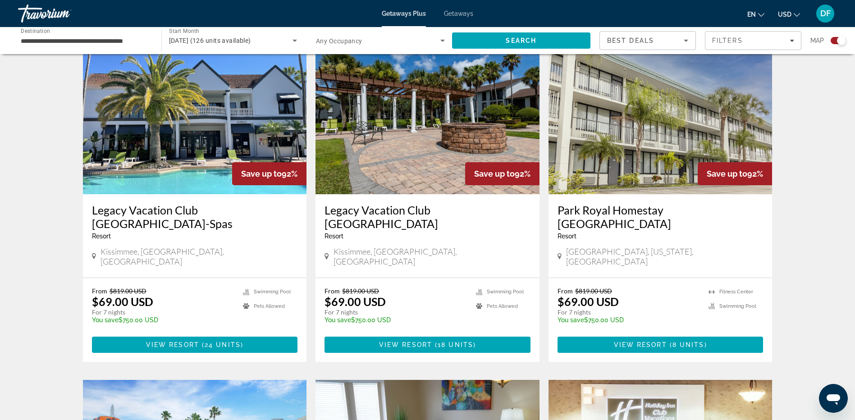
scroll to position [315, 0]
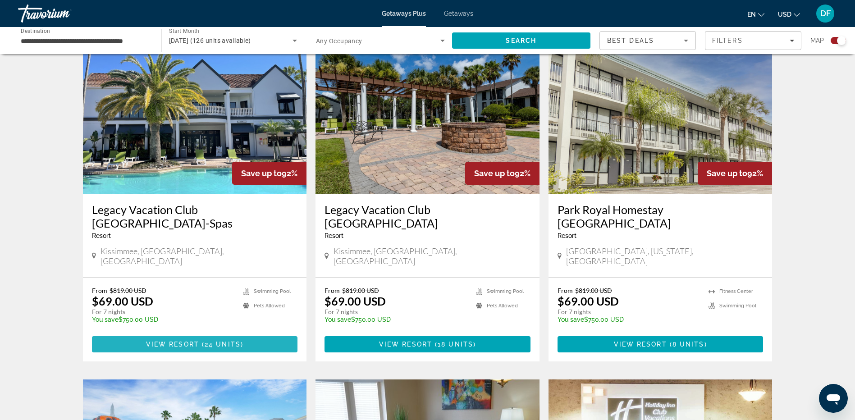
click at [203, 333] on span "Main content" at bounding box center [195, 344] width 206 height 22
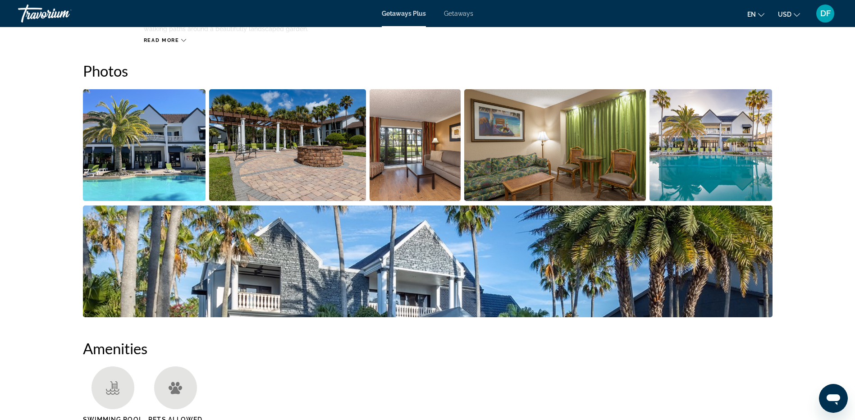
scroll to position [315, 0]
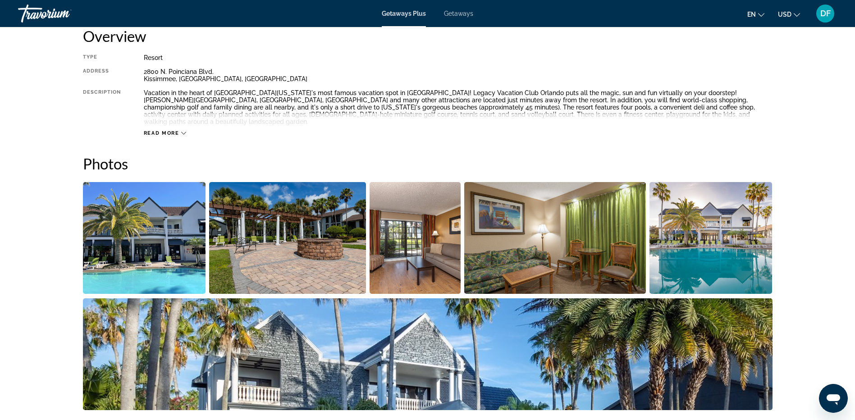
click at [140, 244] on img "Open full-screen image slider" at bounding box center [144, 238] width 123 height 112
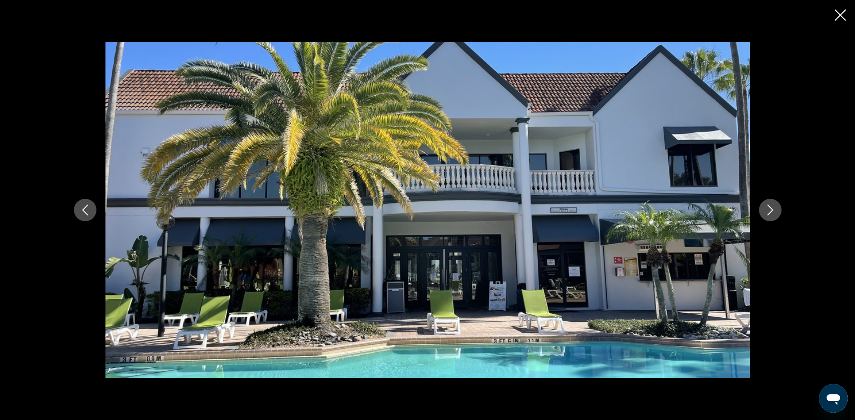
click at [774, 211] on icon "Next image" at bounding box center [770, 210] width 11 height 11
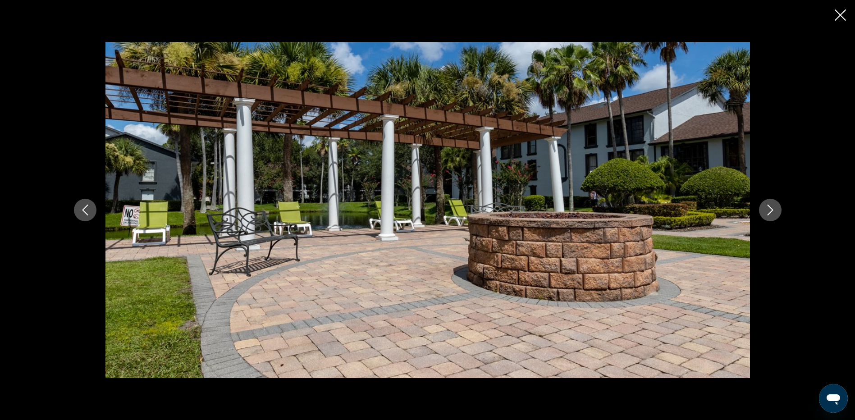
click at [774, 211] on icon "Next image" at bounding box center [770, 210] width 11 height 11
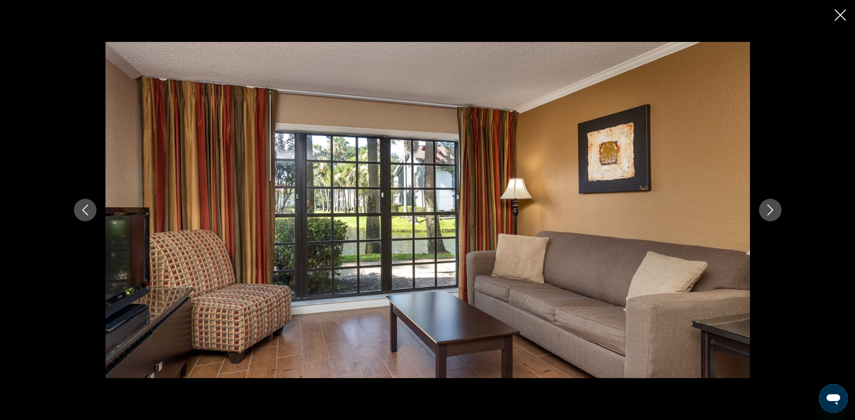
click at [774, 211] on icon "Next image" at bounding box center [770, 210] width 11 height 11
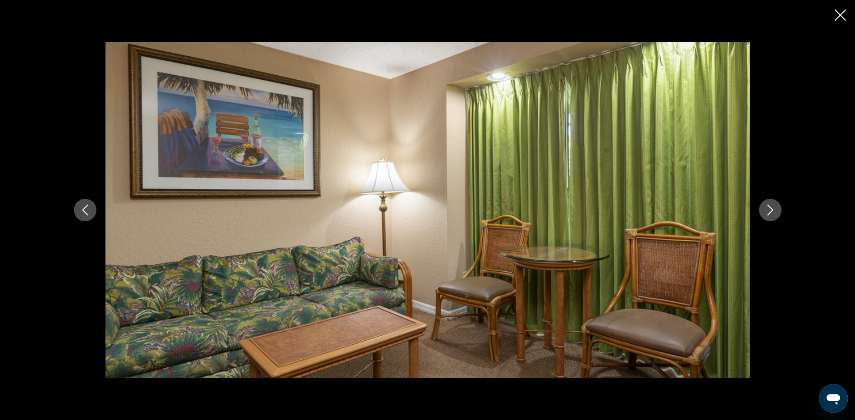
click at [774, 211] on icon "Next image" at bounding box center [770, 210] width 11 height 11
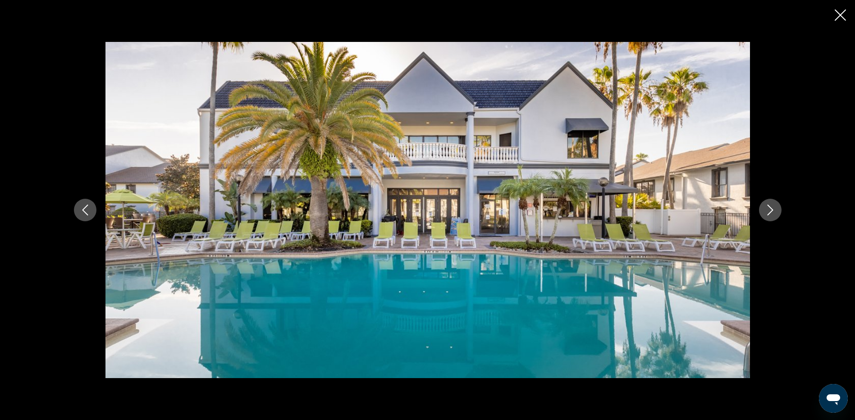
click at [774, 211] on icon "Next image" at bounding box center [770, 210] width 11 height 11
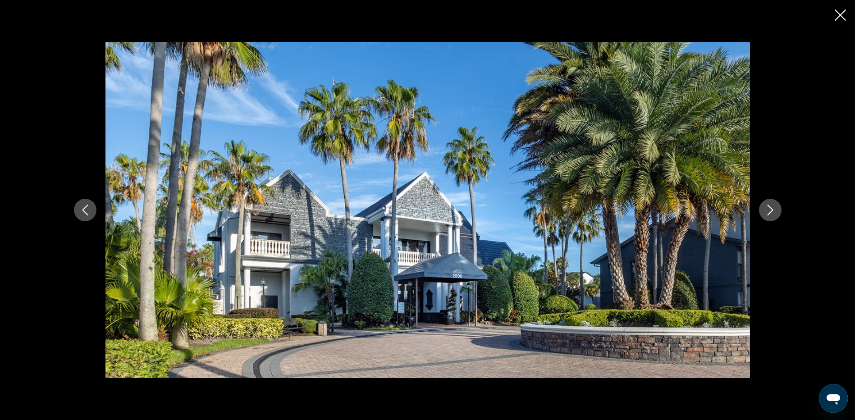
click at [774, 211] on icon "Next image" at bounding box center [770, 210] width 11 height 11
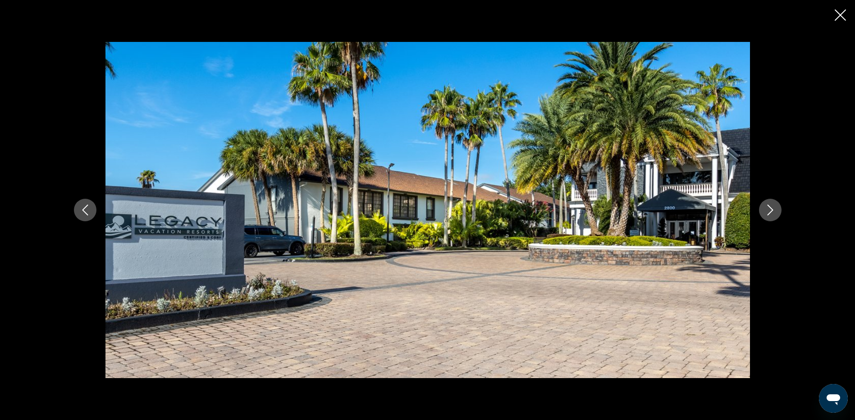
click at [774, 211] on icon "Next image" at bounding box center [770, 210] width 11 height 11
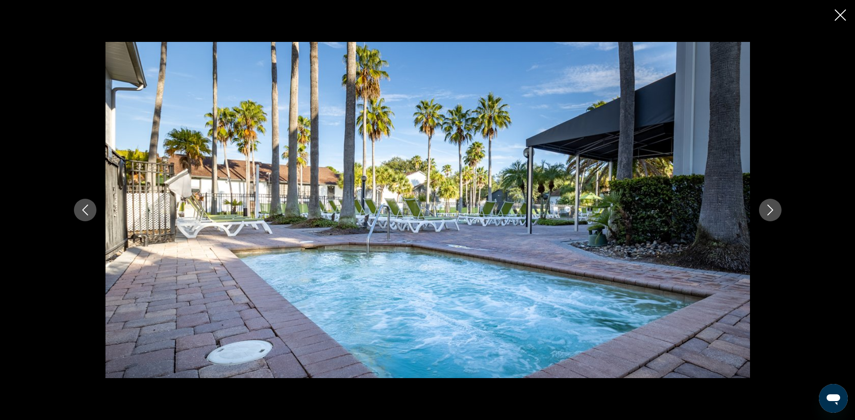
click at [774, 211] on icon "Next image" at bounding box center [770, 210] width 11 height 11
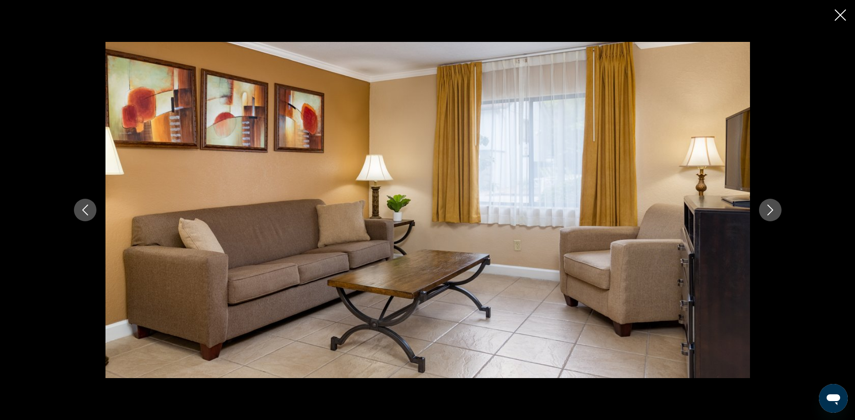
click at [774, 211] on icon "Next image" at bounding box center [770, 210] width 11 height 11
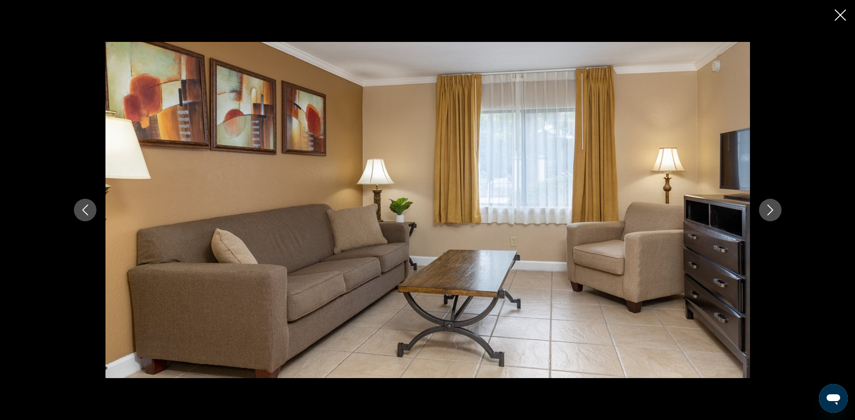
click at [774, 211] on icon "Next image" at bounding box center [770, 210] width 11 height 11
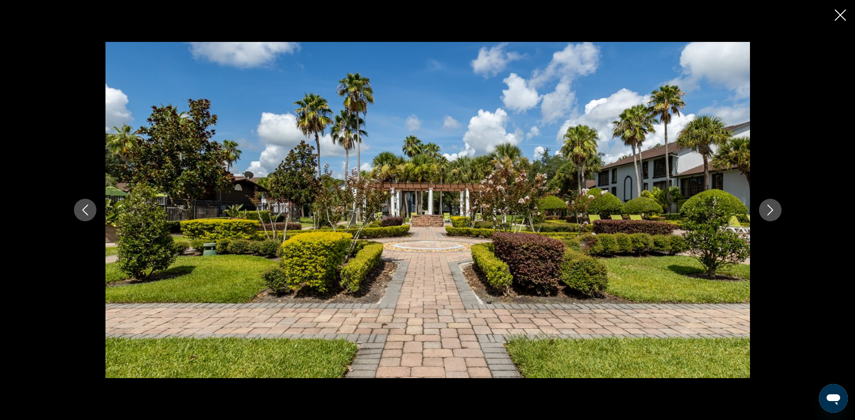
click at [841, 18] on icon "Close slideshow" at bounding box center [839, 14] width 11 height 11
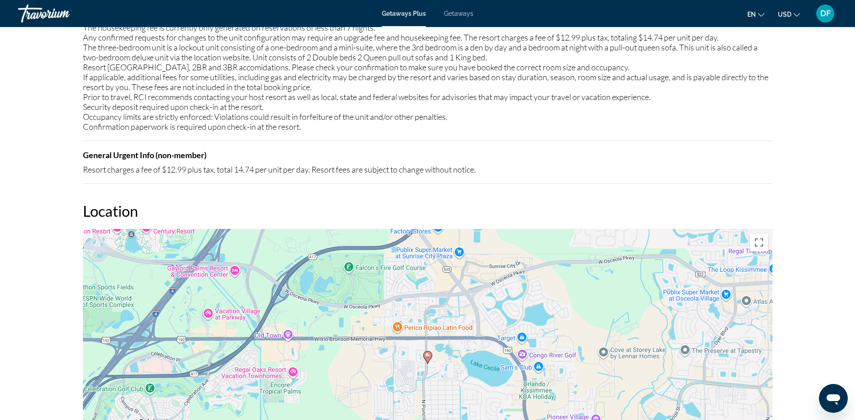
scroll to position [1352, 0]
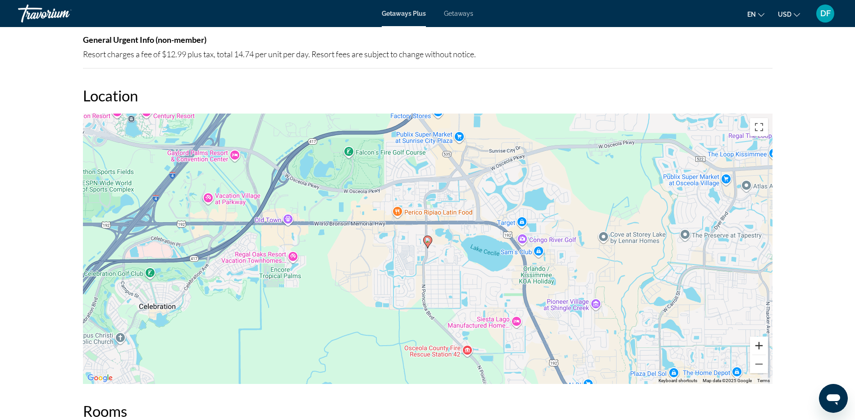
click at [761, 338] on button "Zoom in" at bounding box center [759, 346] width 18 height 18
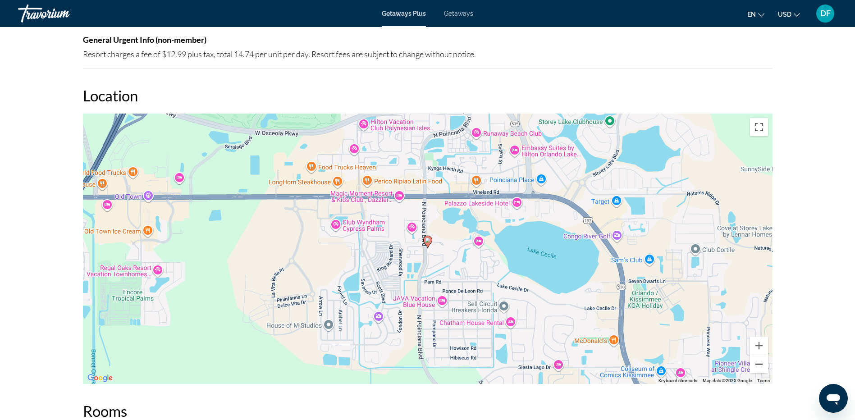
click at [759, 358] on button "Zoom out" at bounding box center [759, 364] width 18 height 18
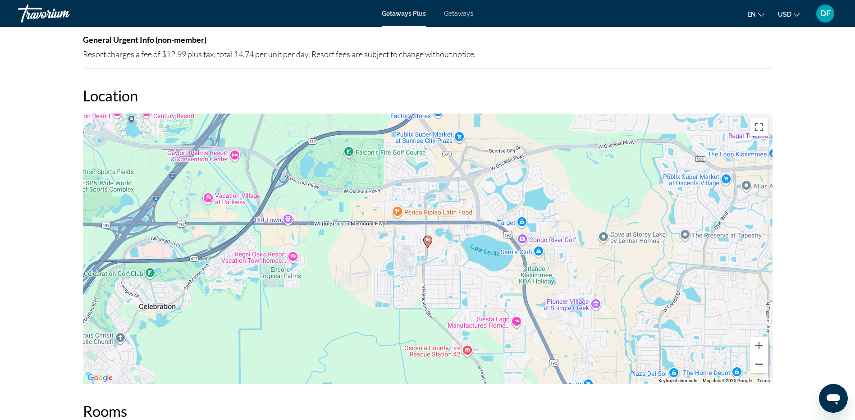
click at [759, 356] on button "Zoom out" at bounding box center [759, 364] width 18 height 18
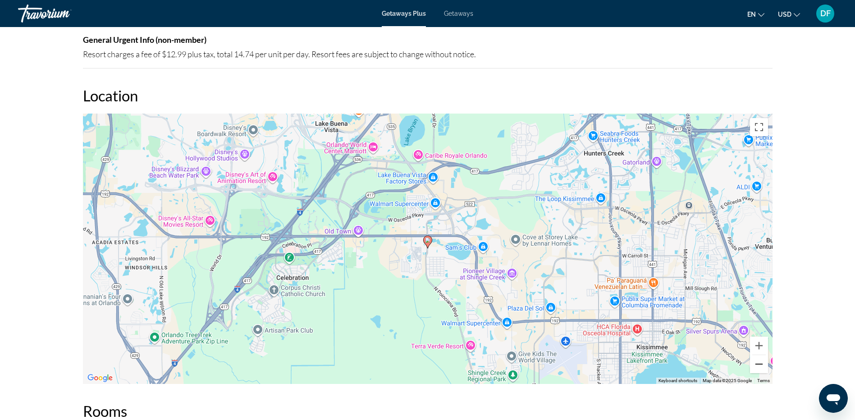
click at [762, 356] on button "Zoom out" at bounding box center [759, 364] width 18 height 18
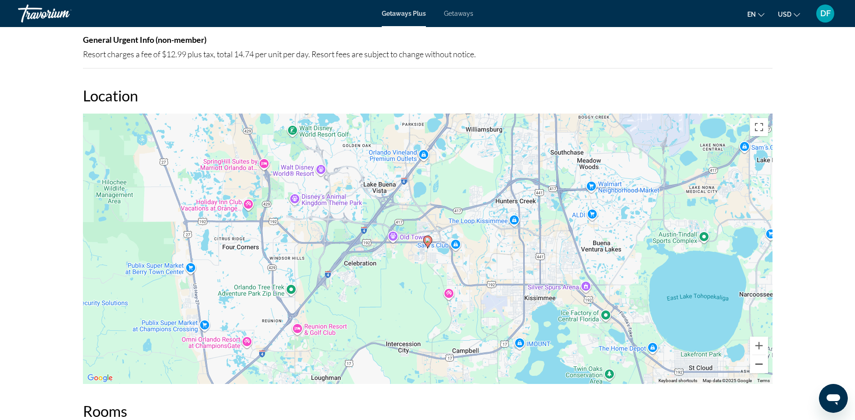
click at [761, 356] on button "Zoom out" at bounding box center [759, 364] width 18 height 18
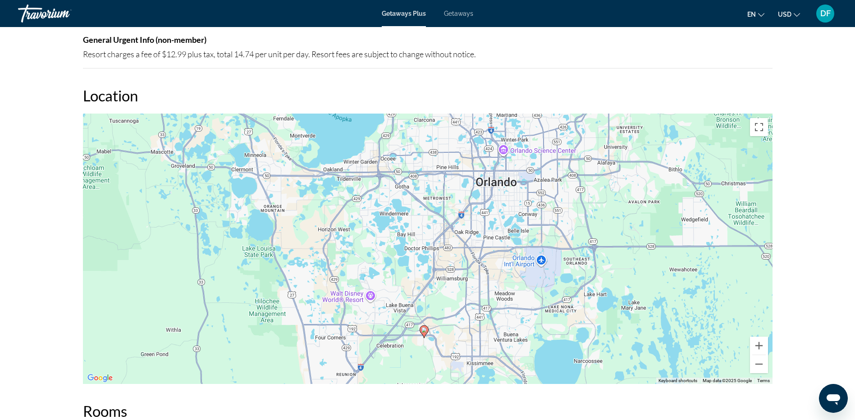
drag, startPoint x: 590, startPoint y: 228, endPoint x: 585, endPoint y: 318, distance: 90.2
click at [585, 318] on div "To activate drag with keyboard, press Alt + Enter. Once in keyboard drag state,…" at bounding box center [427, 249] width 689 height 270
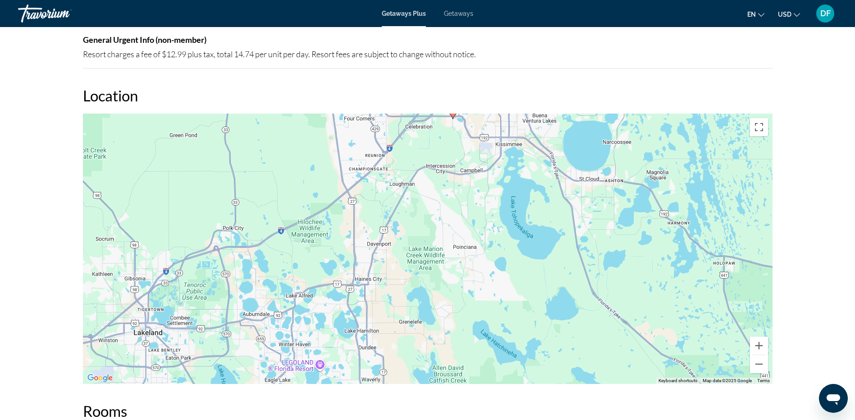
drag, startPoint x: 430, startPoint y: 282, endPoint x: 460, endPoint y: 64, distance: 220.9
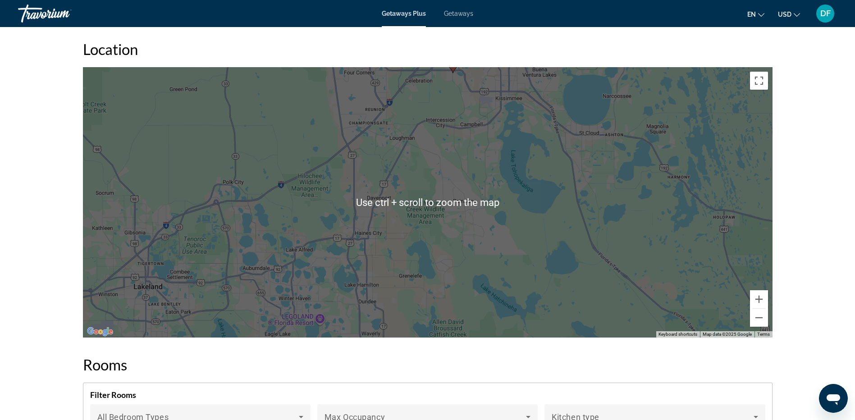
scroll to position [1397, 0]
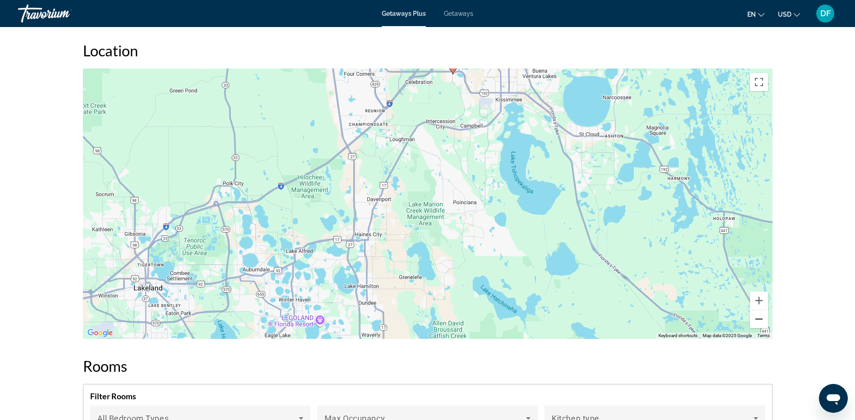
click at [761, 312] on button "Zoom out" at bounding box center [759, 319] width 18 height 18
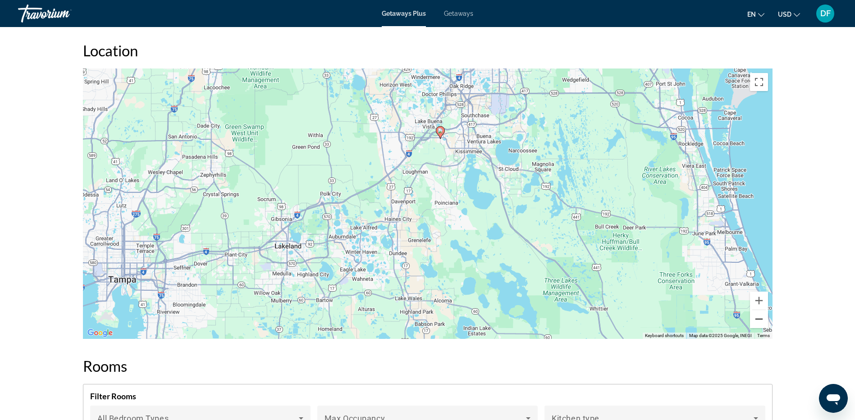
click at [761, 312] on button "Zoom out" at bounding box center [759, 319] width 18 height 18
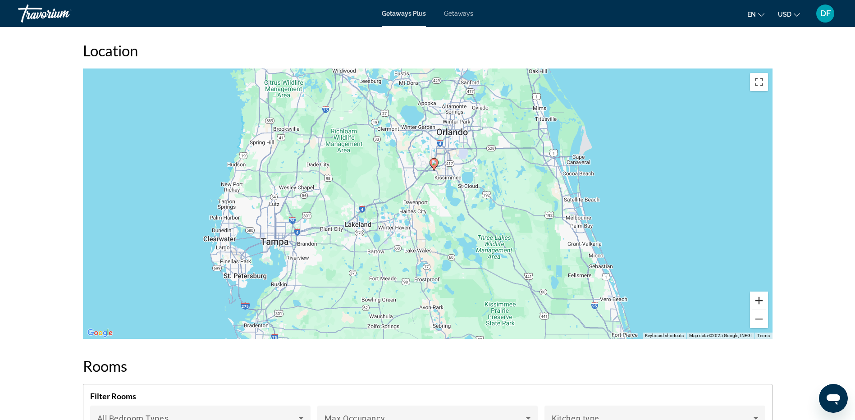
click at [759, 291] on button "Zoom in" at bounding box center [759, 300] width 18 height 18
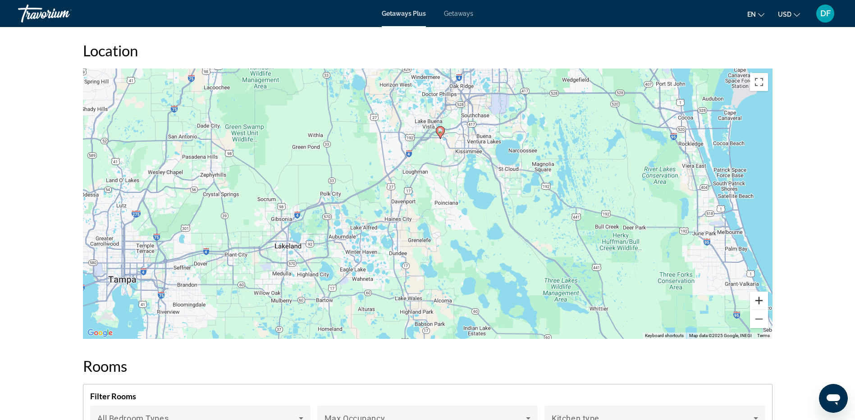
click at [757, 296] on button "Zoom in" at bounding box center [759, 300] width 18 height 18
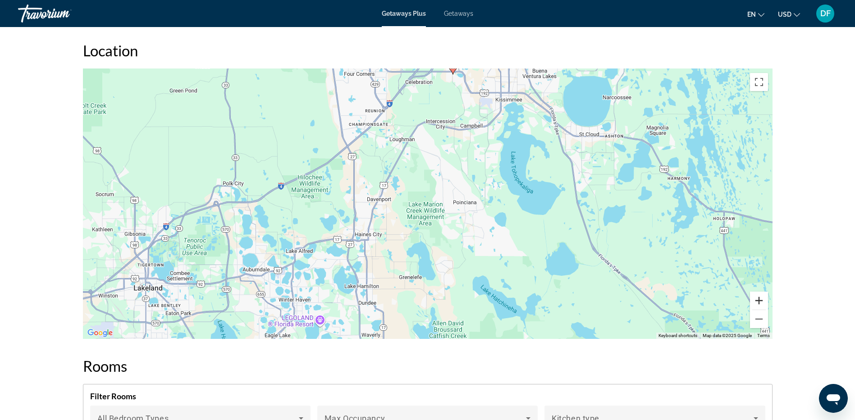
click at [757, 296] on button "Zoom in" at bounding box center [759, 300] width 18 height 18
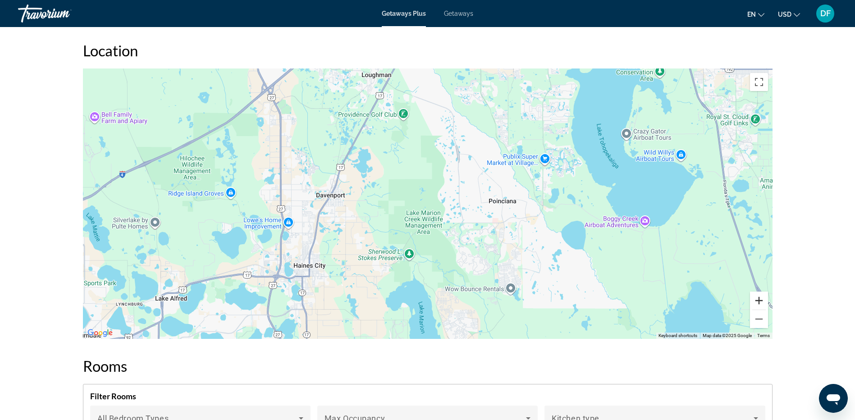
click at [757, 296] on button "Zoom in" at bounding box center [759, 300] width 18 height 18
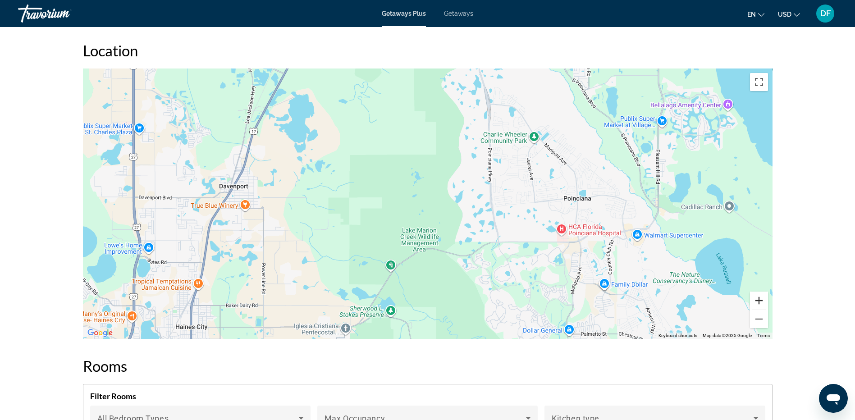
click at [757, 296] on button "Zoom in" at bounding box center [759, 300] width 18 height 18
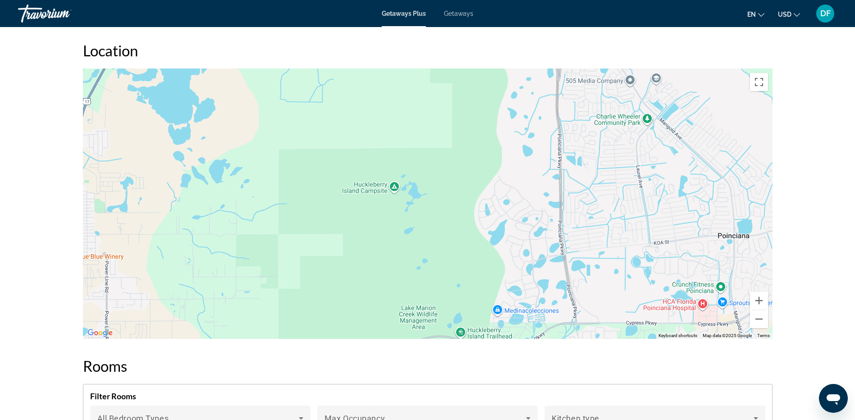
drag, startPoint x: 472, startPoint y: 183, endPoint x: 491, endPoint y: 283, distance: 101.8
click at [491, 284] on div "Main content" at bounding box center [427, 203] width 689 height 270
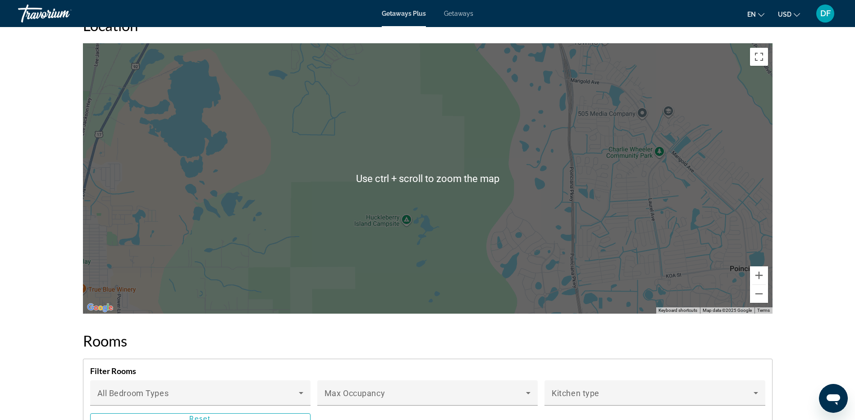
scroll to position [1352, 0]
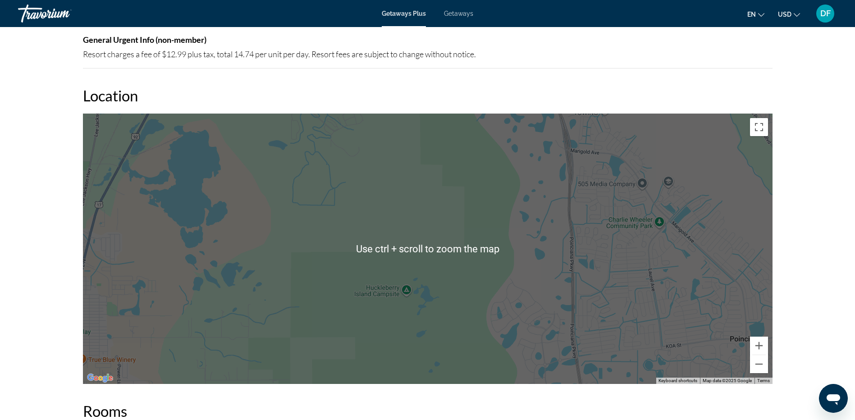
click at [344, 207] on div "Main content" at bounding box center [427, 249] width 689 height 270
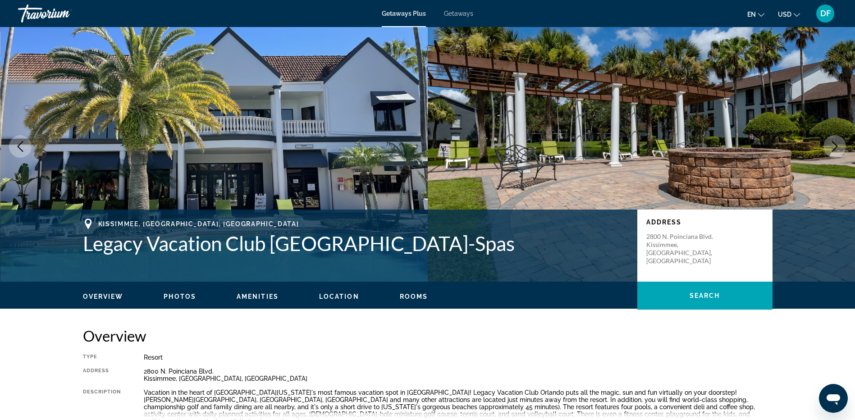
scroll to position [0, 0]
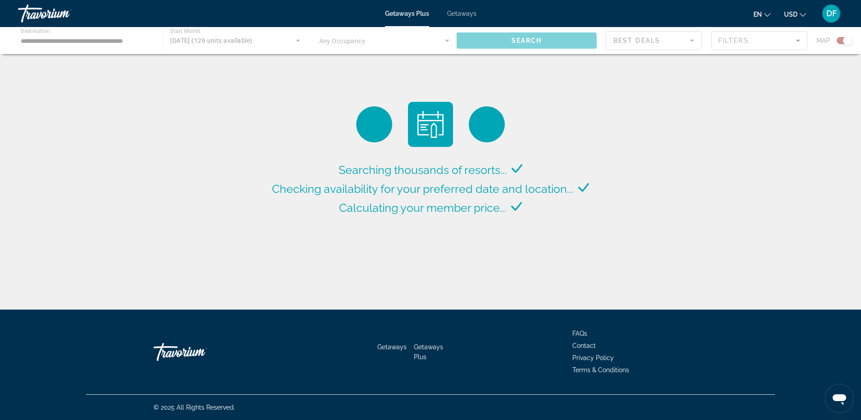
click at [405, 13] on span "Getaways Plus" at bounding box center [407, 13] width 44 height 7
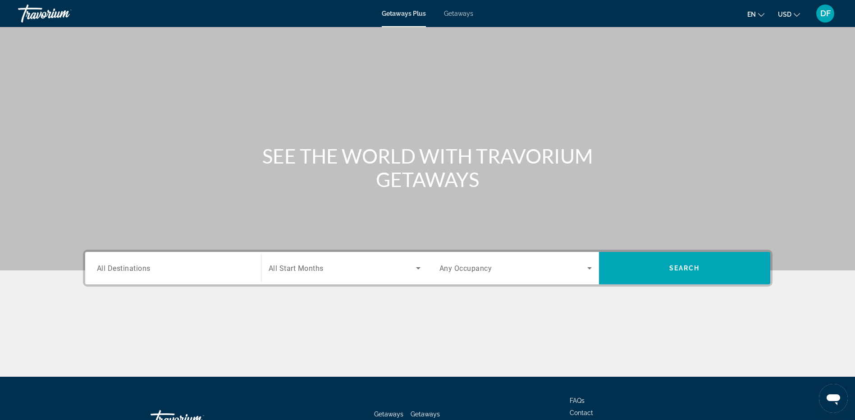
click at [142, 270] on span "All Destinations" at bounding box center [124, 268] width 54 height 9
click at [142, 270] on input "Destination All Destinations" at bounding box center [173, 268] width 152 height 11
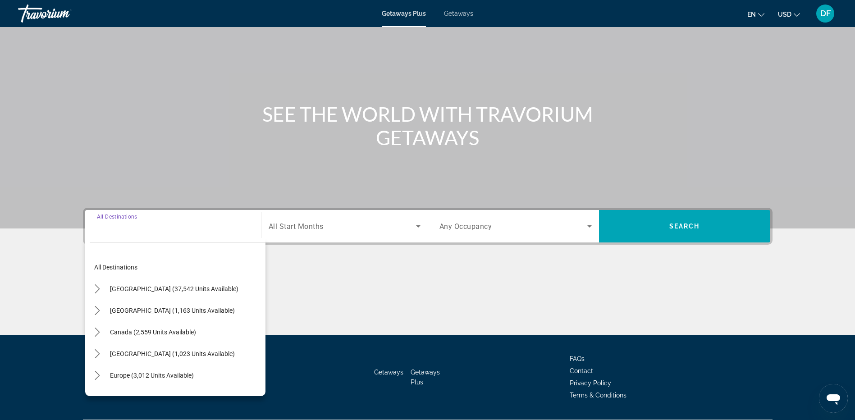
scroll to position [67, 0]
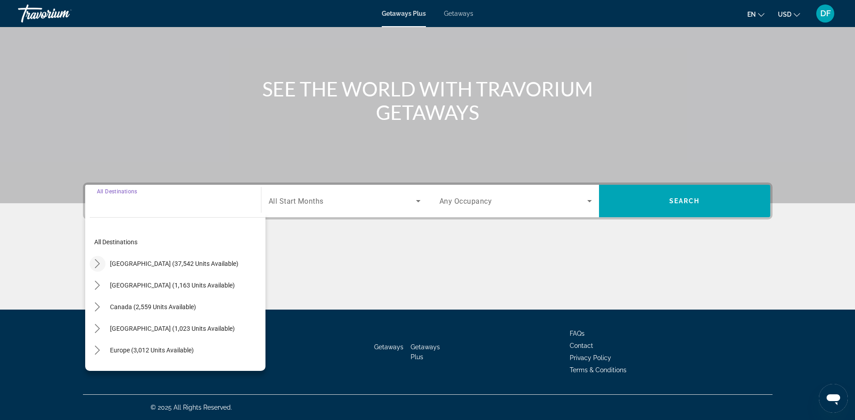
click at [101, 264] on icon "Toggle United States (37,542 units available) submenu" at bounding box center [97, 263] width 9 height 9
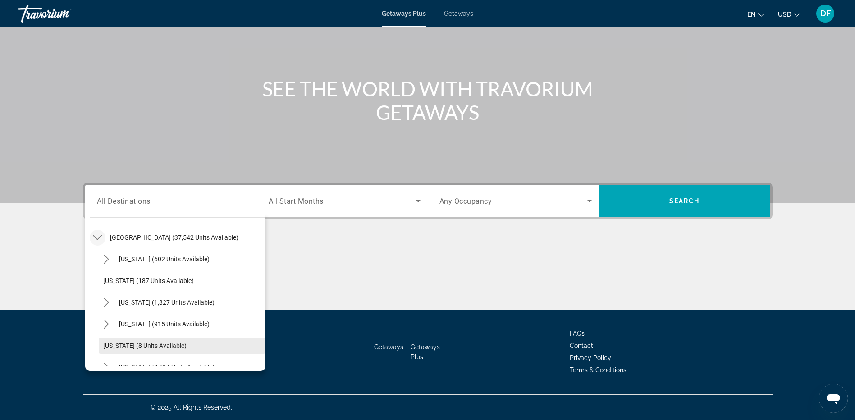
scroll to position [116, 0]
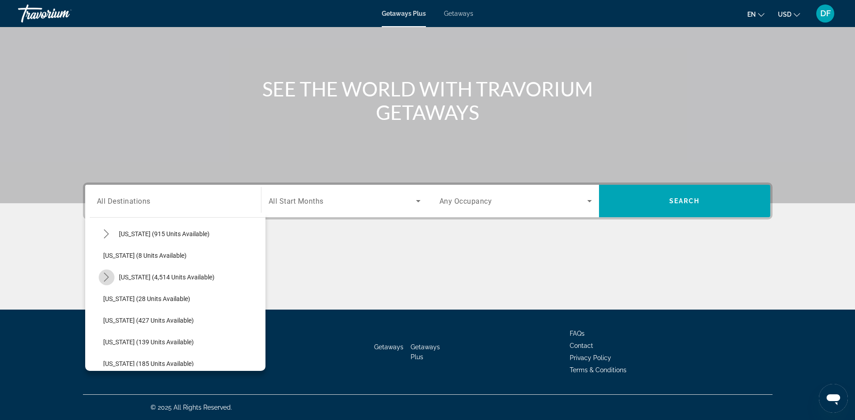
click at [105, 276] on icon "Toggle Florida (4,514 units available) submenu" at bounding box center [106, 277] width 9 height 9
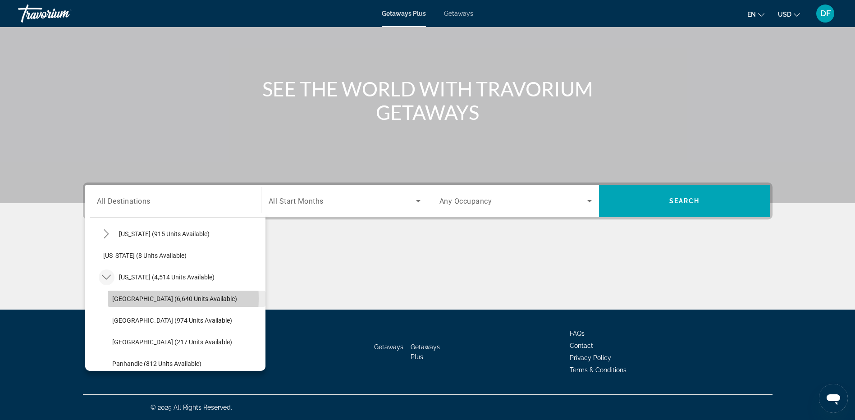
click at [129, 298] on span "Orlando & Disney Area (6,640 units available)" at bounding box center [174, 298] width 125 height 7
type input "**********"
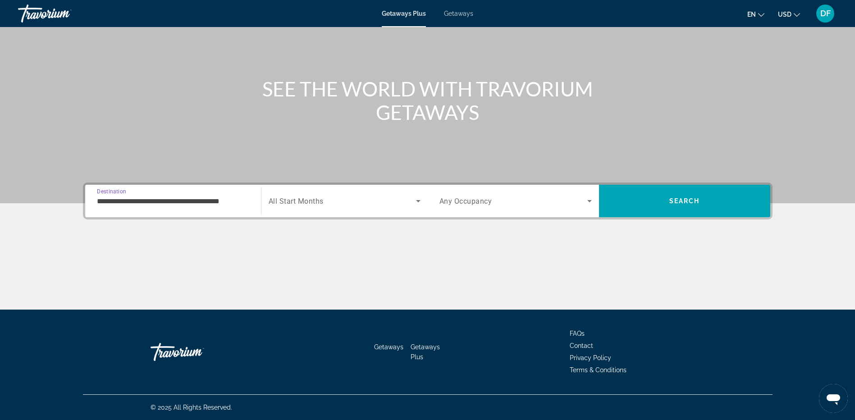
click at [418, 202] on icon "Search widget" at bounding box center [418, 201] width 11 height 11
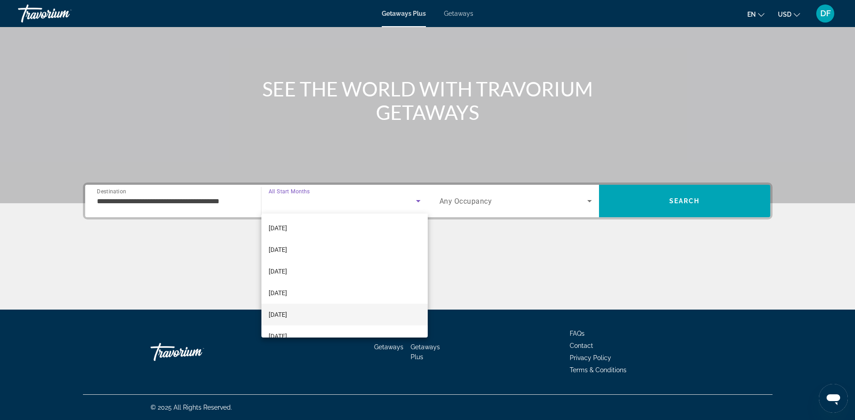
scroll to position [90, 0]
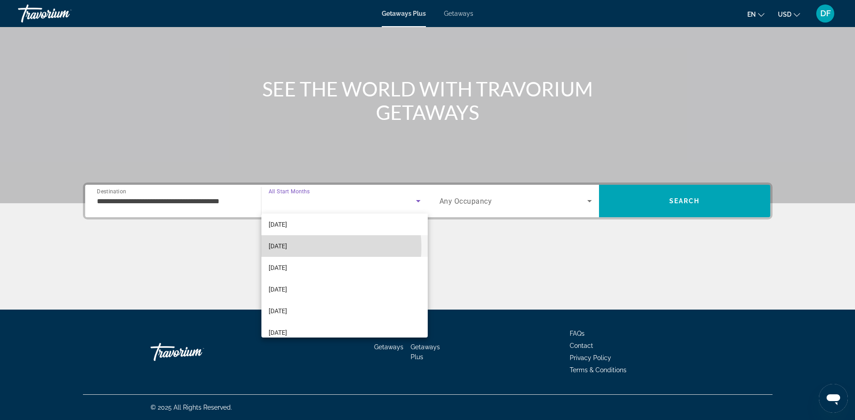
click at [287, 247] on span "February 2026" at bounding box center [278, 246] width 18 height 11
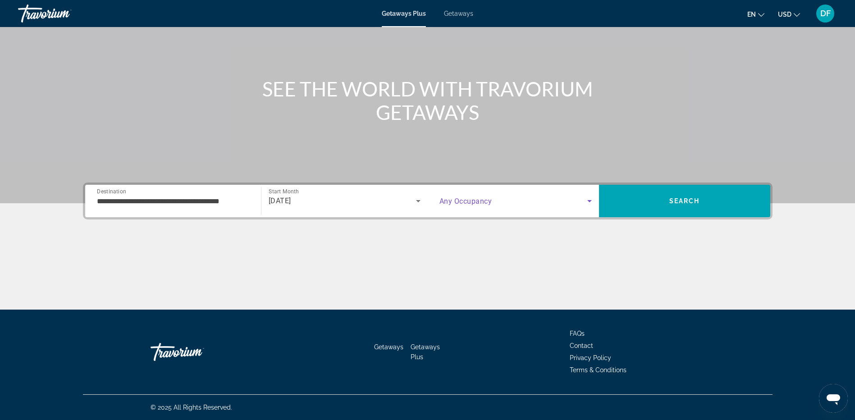
click at [587, 200] on icon "Search widget" at bounding box center [589, 201] width 11 height 11
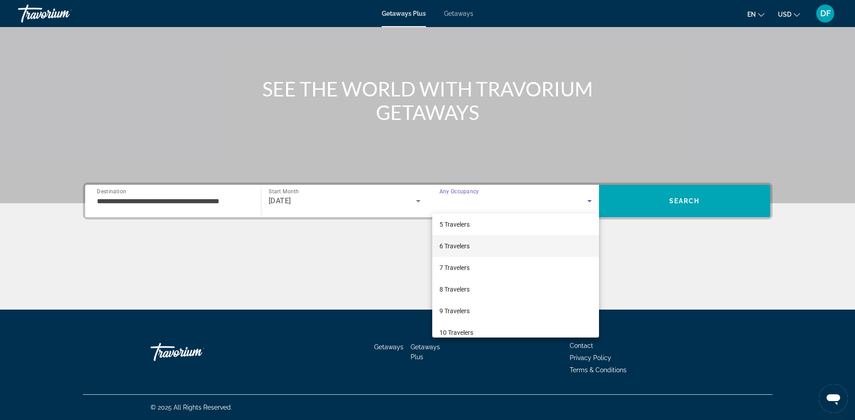
click at [464, 244] on span "6 Travelers" at bounding box center [454, 246] width 30 height 11
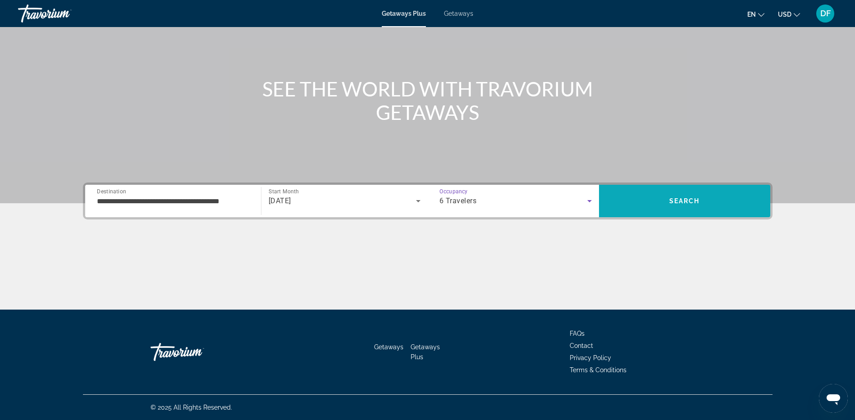
click at [690, 200] on span "Search" at bounding box center [684, 200] width 31 height 7
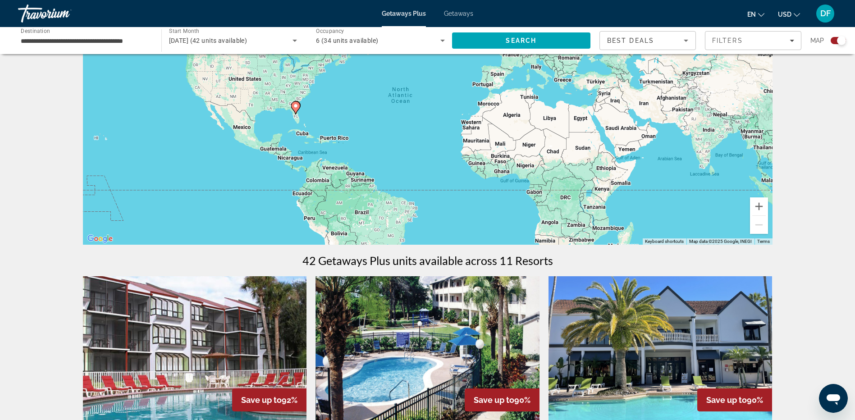
scroll to position [45, 0]
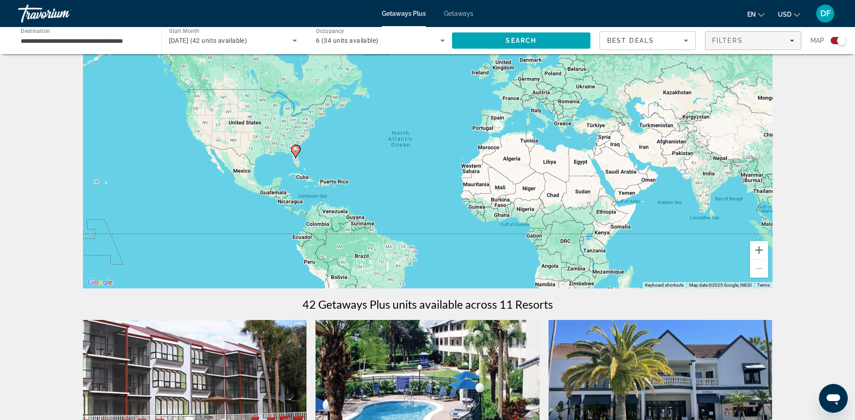
click at [790, 39] on icon "Filters" at bounding box center [791, 40] width 5 height 5
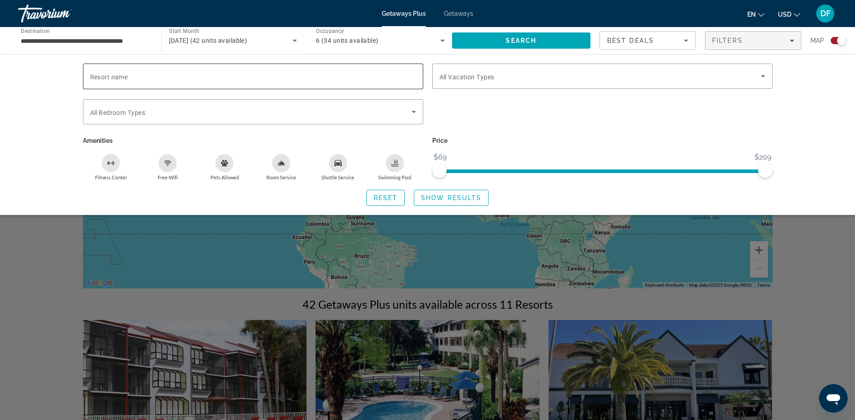
click at [134, 79] on input "Resort name" at bounding box center [253, 76] width 326 height 11
type input "**********"
click at [764, 75] on icon "Search widget" at bounding box center [762, 76] width 11 height 11
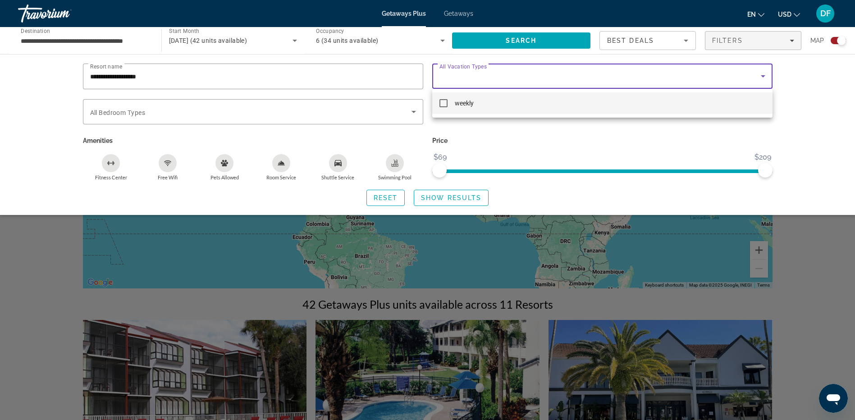
click at [811, 71] on div at bounding box center [427, 210] width 855 height 420
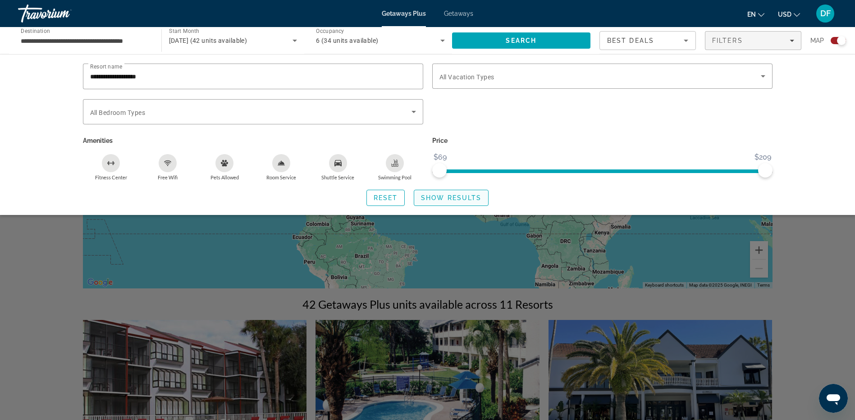
click at [445, 197] on span "Show Results" at bounding box center [451, 197] width 60 height 7
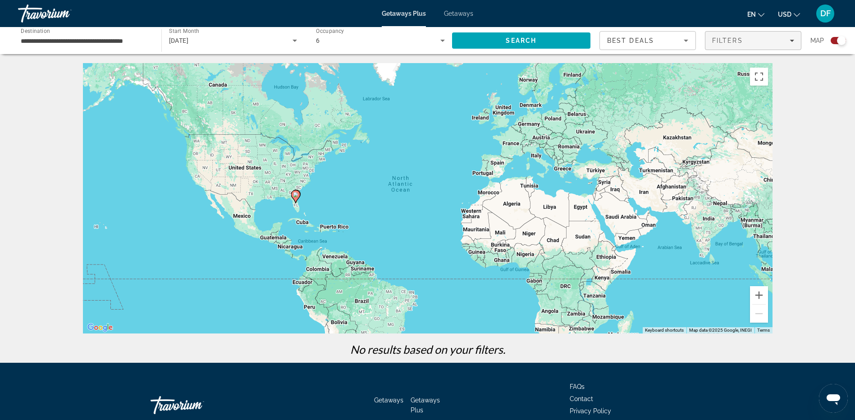
click at [789, 41] on icon "Filters" at bounding box center [791, 40] width 5 height 5
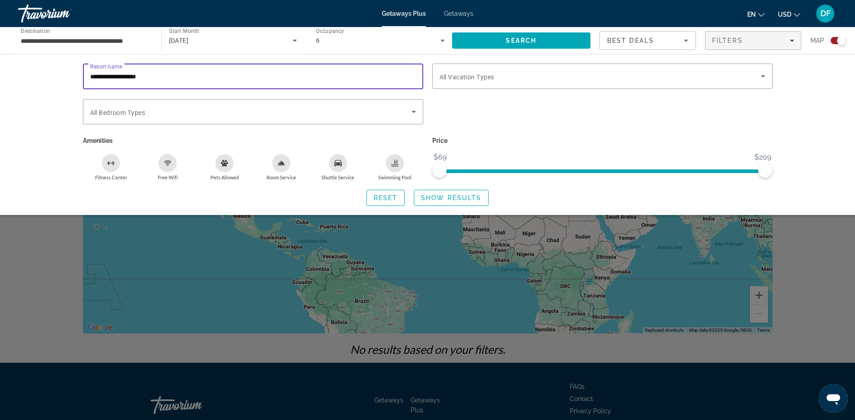
drag, startPoint x: 153, startPoint y: 75, endPoint x: 91, endPoint y: 87, distance: 62.4
click at [91, 87] on div "**********" at bounding box center [253, 77] width 326 height 26
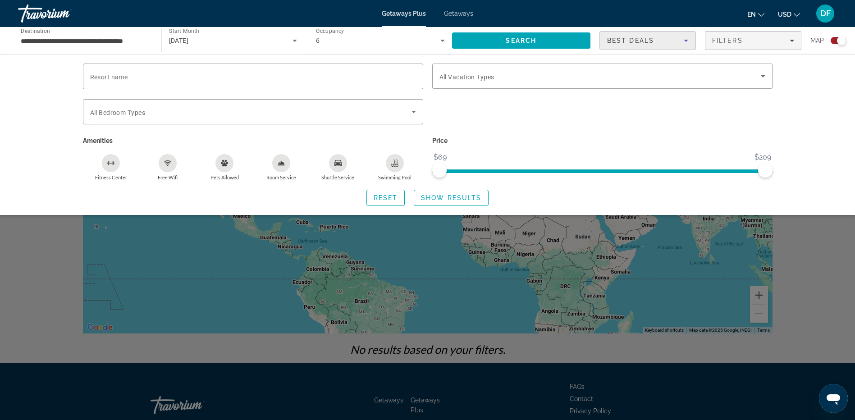
click at [686, 41] on icon "Sort by" at bounding box center [685, 41] width 5 height 2
click at [800, 63] on div at bounding box center [427, 210] width 855 height 420
click at [791, 43] on div "Filters" at bounding box center [753, 40] width 82 height 7
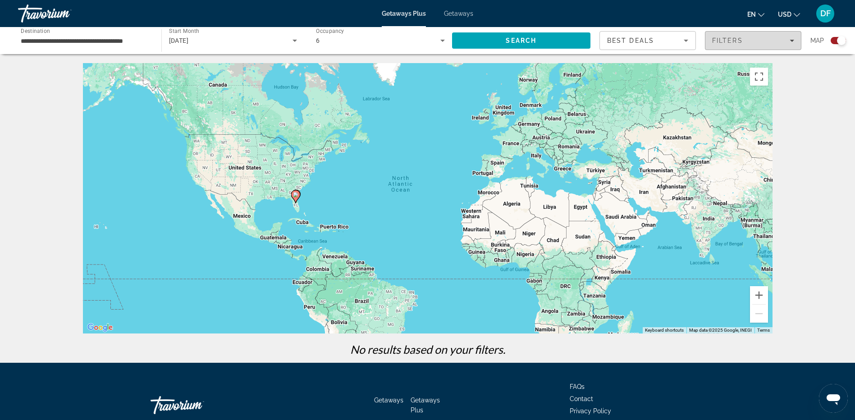
click at [791, 41] on icon "Filters" at bounding box center [791, 41] width 5 height 2
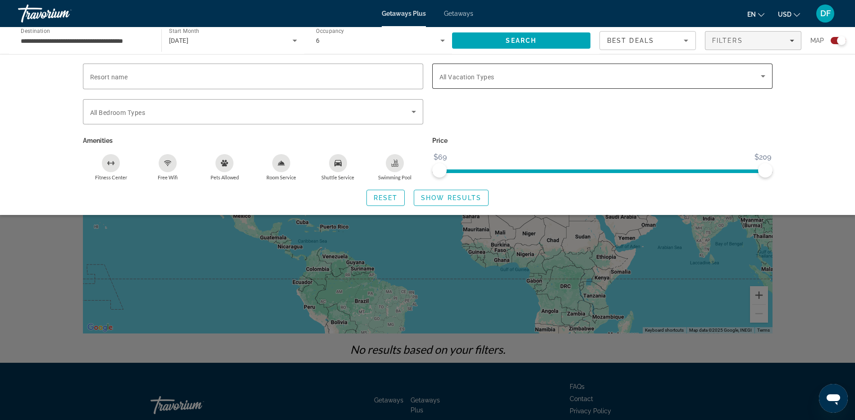
click at [761, 77] on icon "Search widget" at bounding box center [762, 76] width 11 height 11
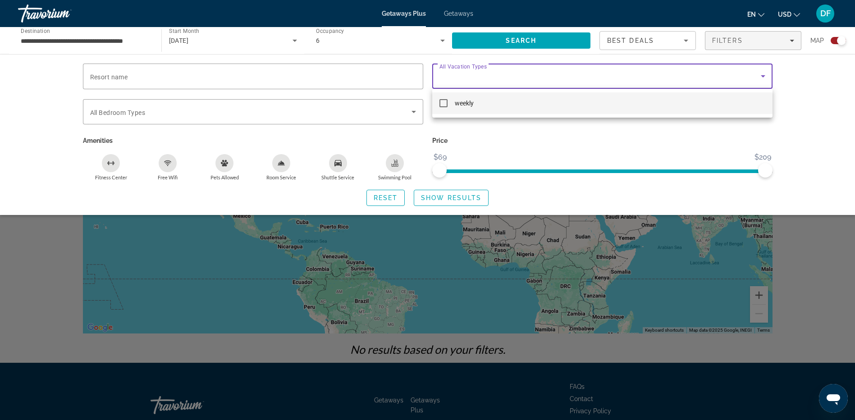
click at [761, 72] on div at bounding box center [427, 210] width 855 height 420
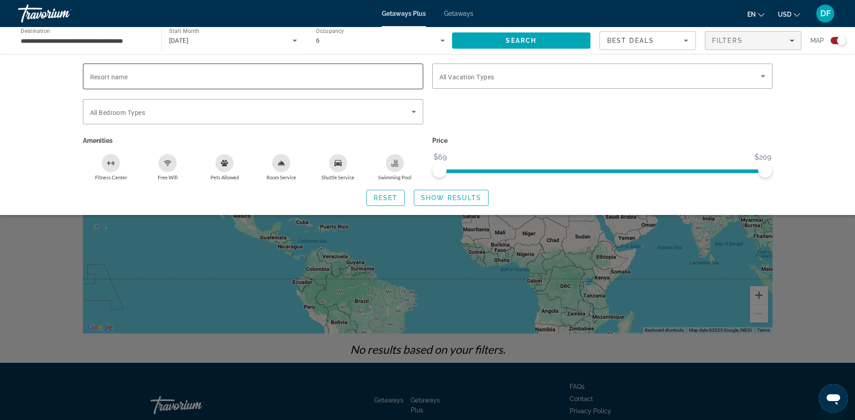
click at [167, 76] on input "Resort name" at bounding box center [253, 76] width 326 height 11
type input "*"
type input "********"
click at [450, 200] on span "Show Results" at bounding box center [451, 197] width 60 height 7
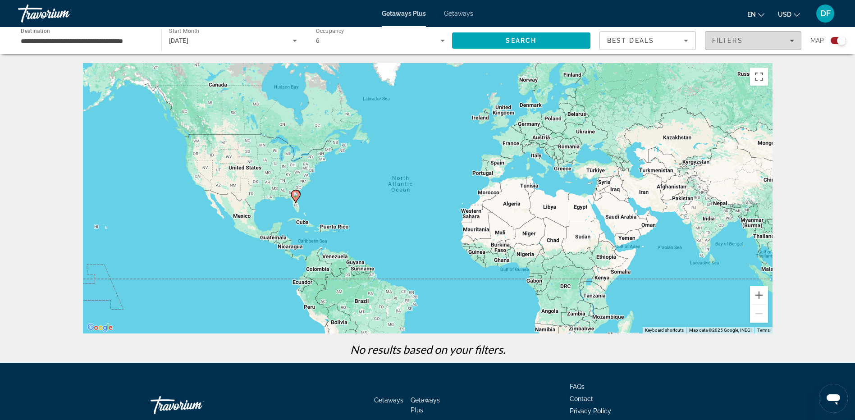
click at [790, 40] on icon "Filters" at bounding box center [791, 40] width 5 height 5
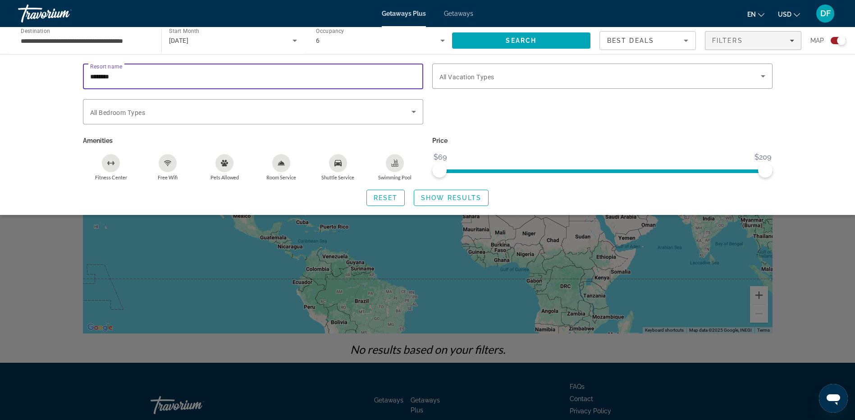
drag, startPoint x: 124, startPoint y: 77, endPoint x: 64, endPoint y: 79, distance: 60.4
click at [64, 79] on div "Resort name ******** Vacation Types All Vacation Types Bedroom Types All Bedroo…" at bounding box center [427, 134] width 855 height 161
click at [76, 42] on input "**********" at bounding box center [85, 41] width 129 height 11
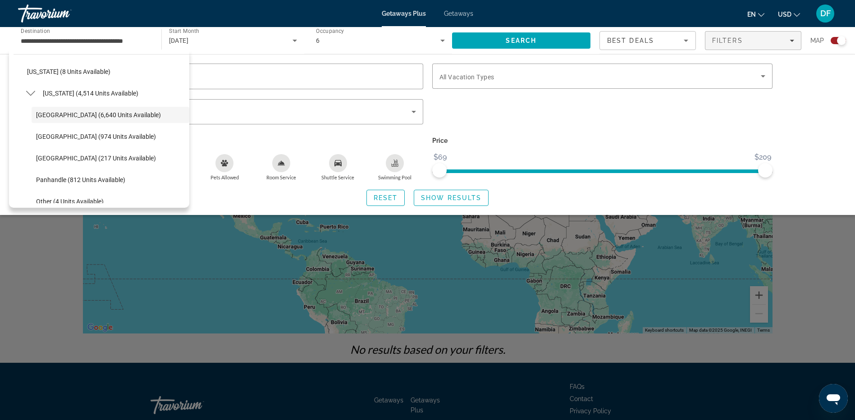
scroll to position [109, 0]
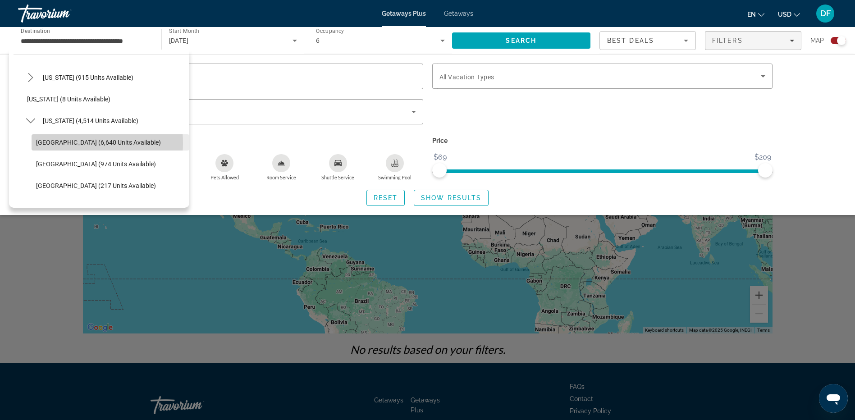
click at [79, 143] on span "Orlando & Disney Area (6,640 units available)" at bounding box center [98, 142] width 125 height 7
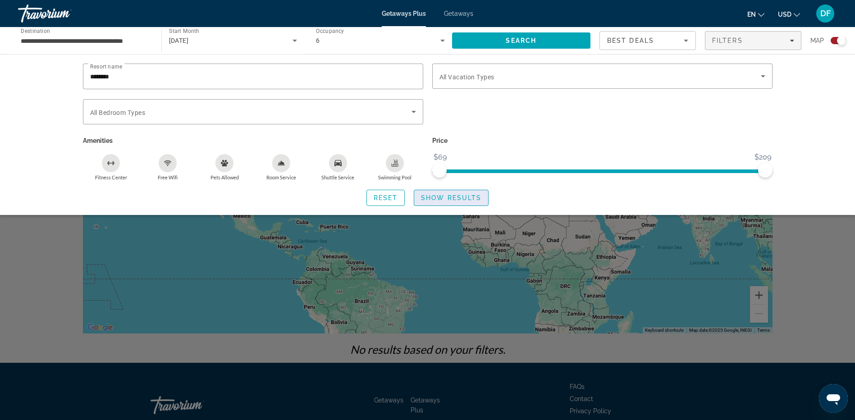
click at [461, 201] on span "Search widget" at bounding box center [451, 198] width 74 height 22
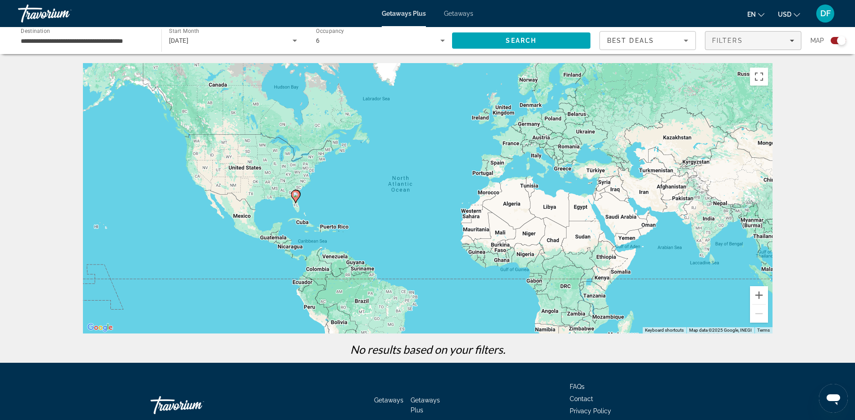
click at [729, 35] on span "Filters" at bounding box center [753, 41] width 96 height 22
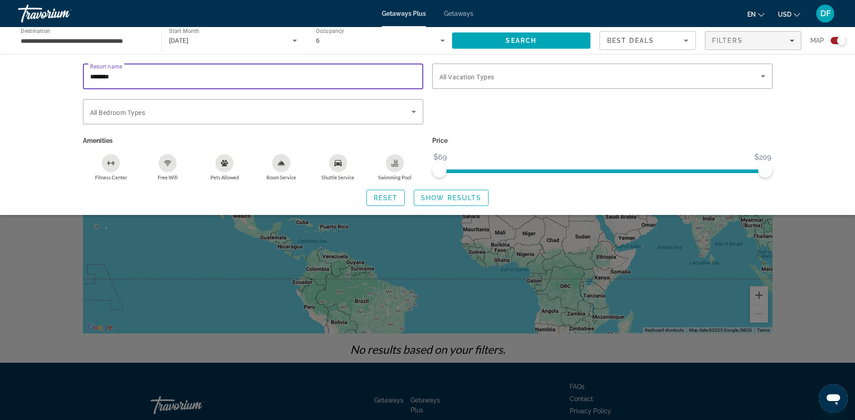
drag, startPoint x: 132, startPoint y: 72, endPoint x: -2, endPoint y: 73, distance: 133.8
click at [0, 73] on html "**********" at bounding box center [427, 210] width 855 height 420
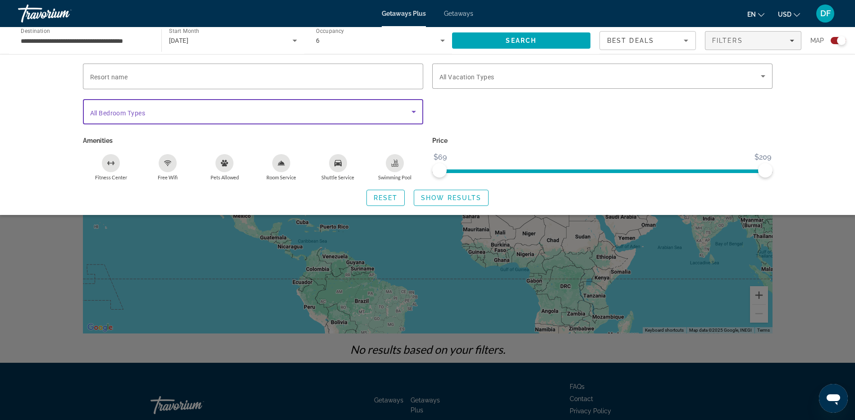
click at [415, 112] on icon "Search widget" at bounding box center [413, 111] width 11 height 11
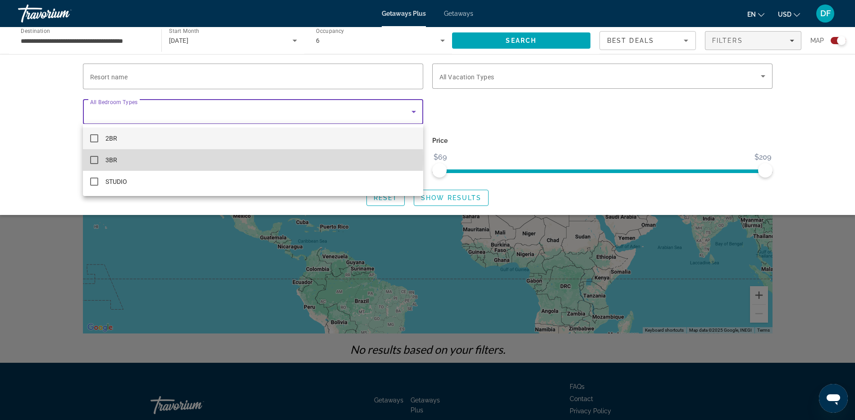
click at [93, 157] on mat-pseudo-checkbox at bounding box center [94, 160] width 8 height 8
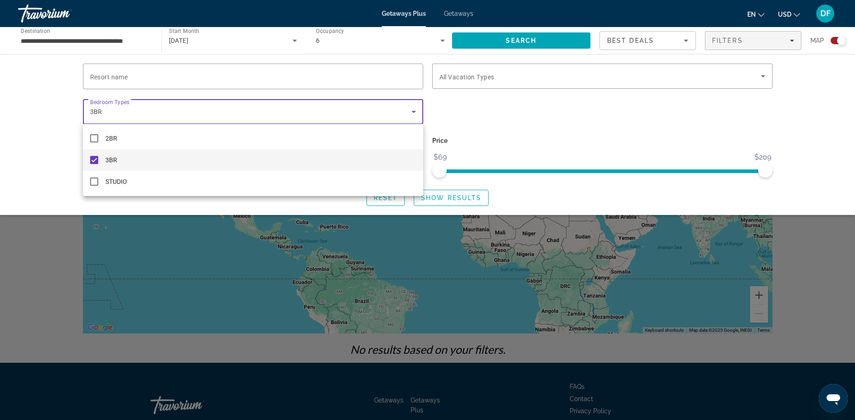
click at [492, 98] on div at bounding box center [427, 210] width 855 height 420
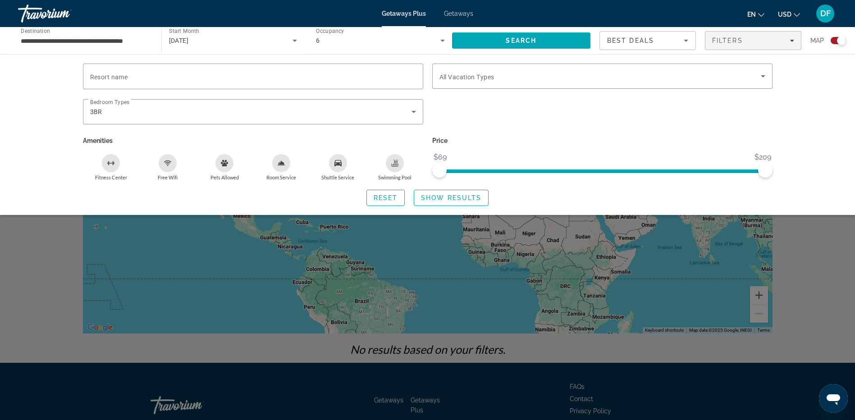
click at [170, 161] on icon "Free Wifi" at bounding box center [167, 161] width 7 height 2
click at [397, 161] on icon "Swimming Pool" at bounding box center [394, 162] width 7 height 7
click at [473, 199] on span "Show Results" at bounding box center [451, 197] width 60 height 7
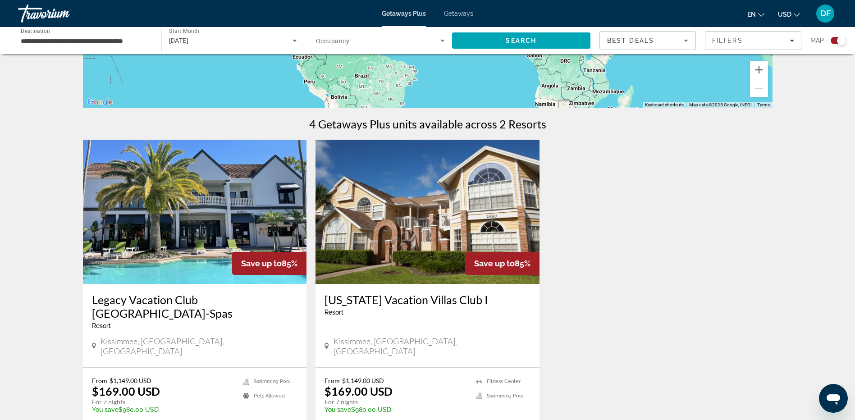
scroll to position [270, 0]
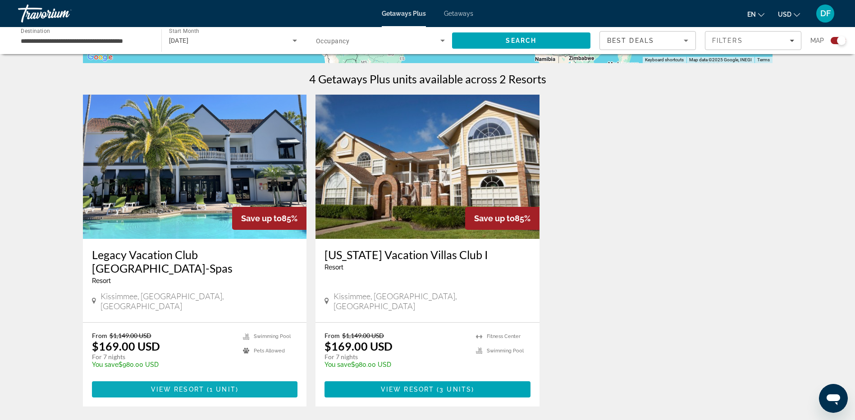
click at [224, 378] on span "Main content" at bounding box center [195, 389] width 206 height 22
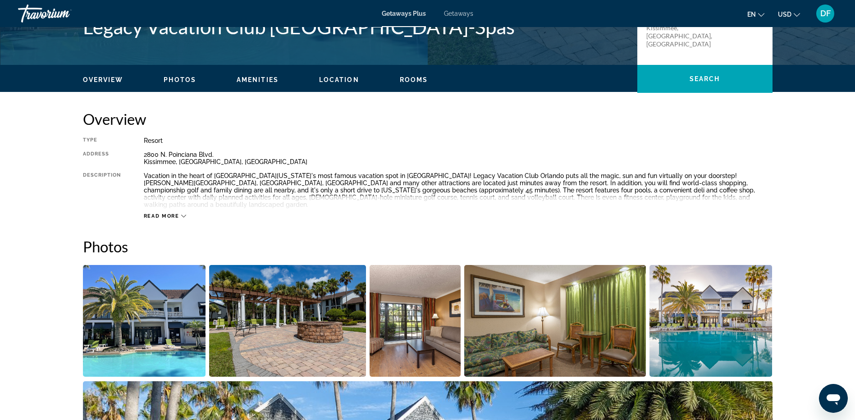
scroll to position [225, 0]
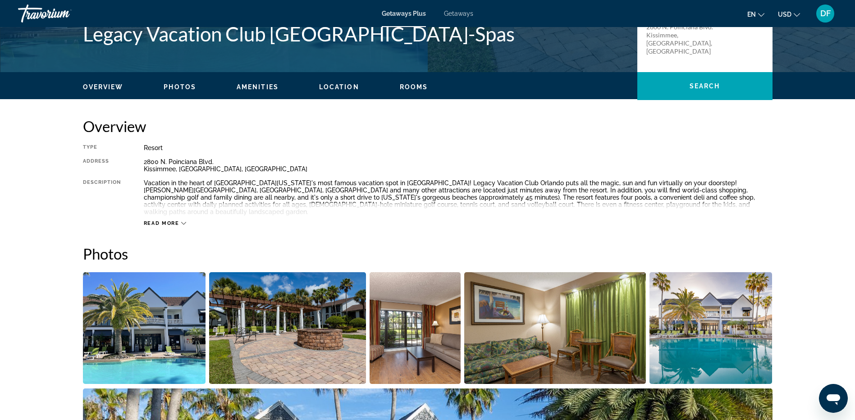
click at [180, 220] on div "Read more" at bounding box center [165, 223] width 43 height 6
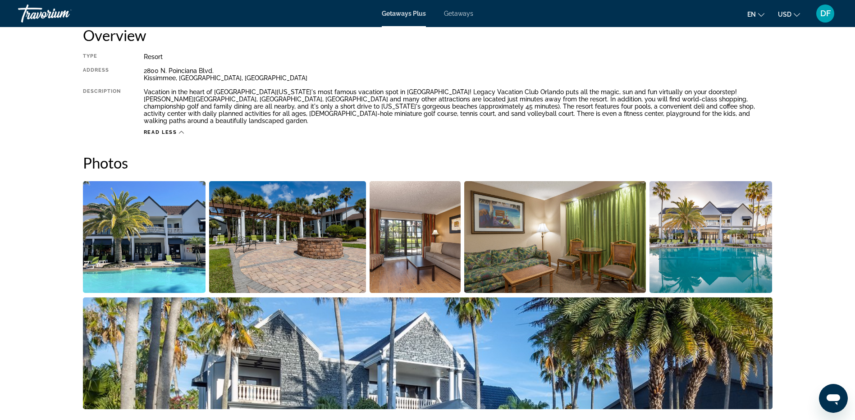
scroll to position [315, 0]
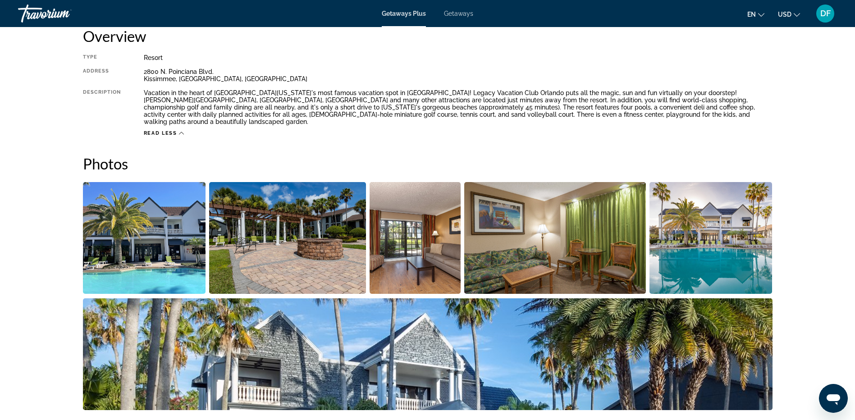
click at [166, 235] on img "Open full-screen image slider" at bounding box center [144, 238] width 123 height 112
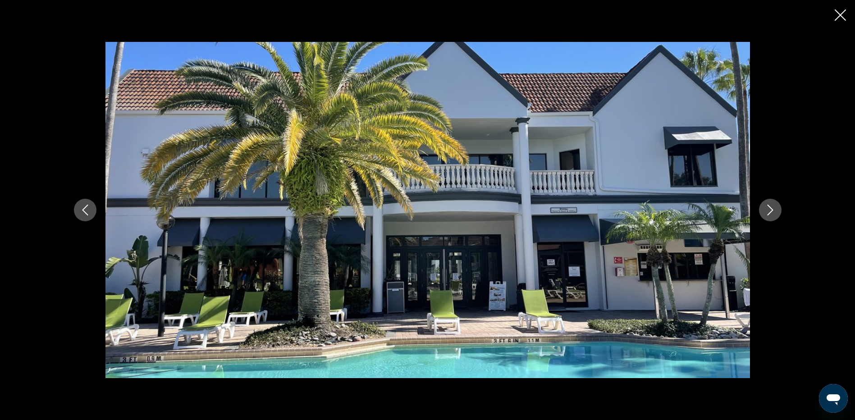
click at [770, 216] on button "Next image" at bounding box center [770, 210] width 23 height 23
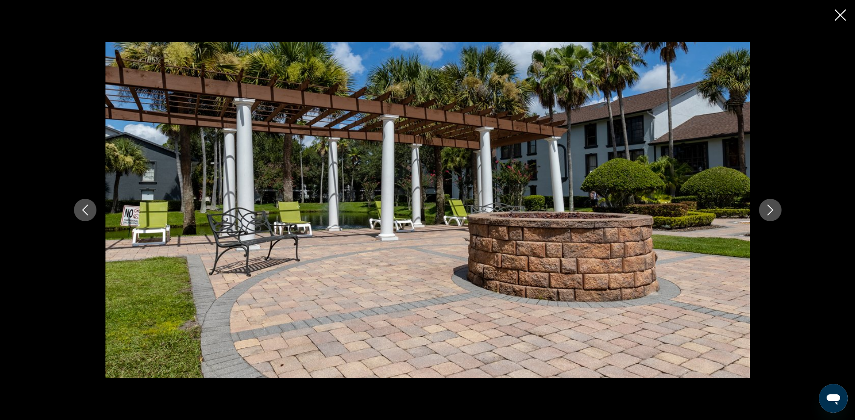
click at [772, 214] on icon "Next image" at bounding box center [770, 210] width 11 height 11
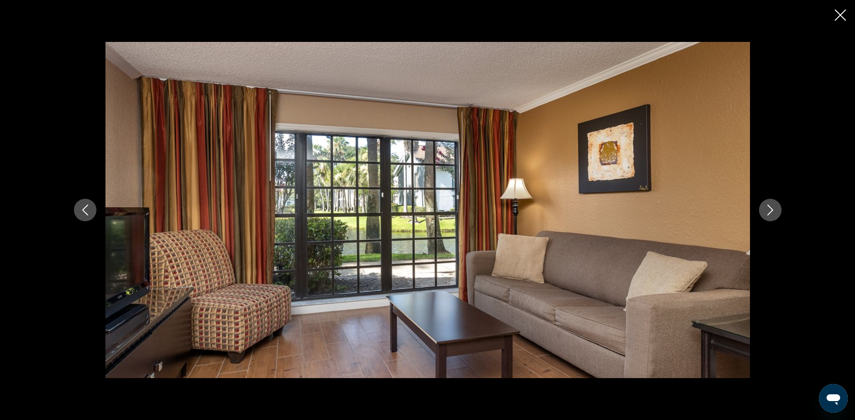
click at [773, 210] on icon "Next image" at bounding box center [770, 210] width 11 height 11
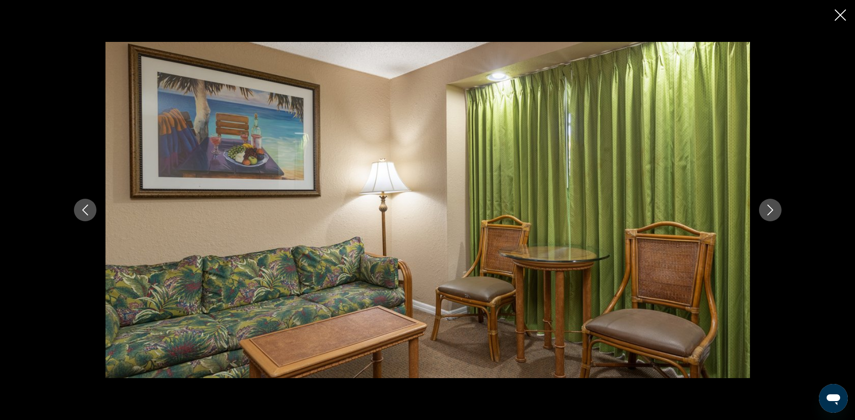
click at [772, 210] on icon "Next image" at bounding box center [770, 210] width 6 height 11
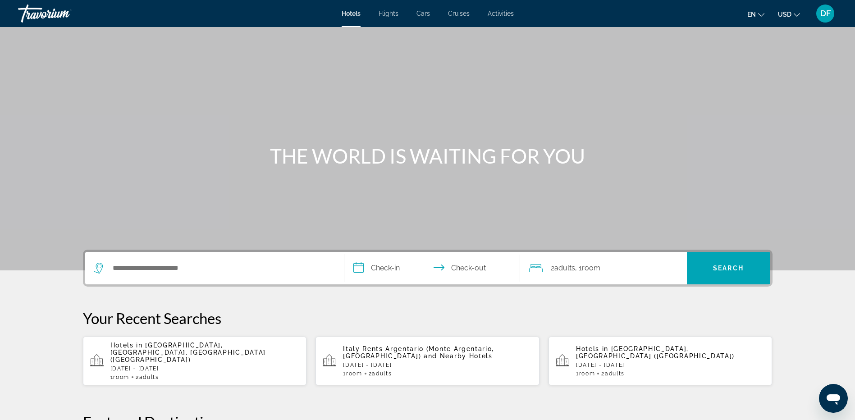
click at [822, 7] on div "DF" at bounding box center [825, 14] width 18 height 18
